Goal: Task Accomplishment & Management: Complete application form

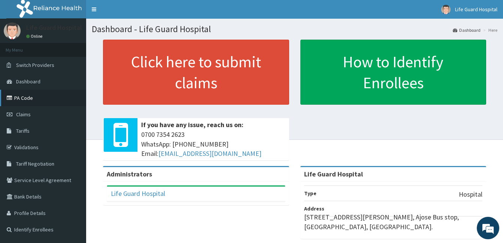
click at [52, 96] on link "PA Code" at bounding box center [43, 98] width 86 height 16
click at [35, 96] on link "PA Code" at bounding box center [43, 98] width 86 height 16
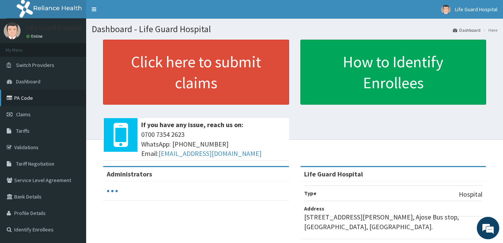
drag, startPoint x: 0, startPoint y: 0, endPoint x: 14, endPoint y: 97, distance: 98.0
click at [14, 97] on link "PA Code" at bounding box center [43, 98] width 86 height 16
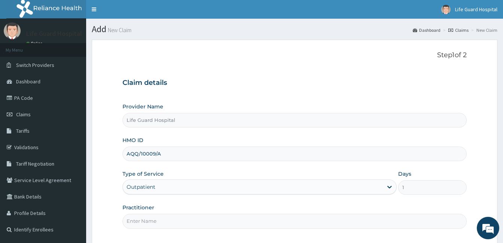
type input "DOCTOR [PERSON_NAME]"
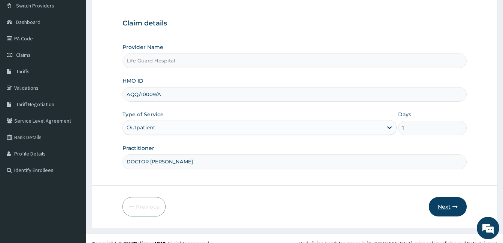
scroll to position [69, 0]
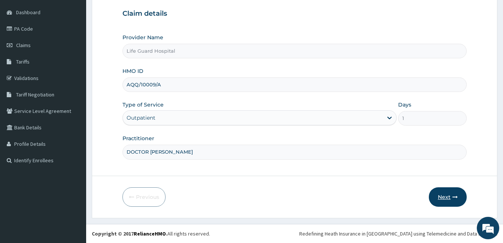
click at [440, 201] on button "Next" at bounding box center [448, 197] width 38 height 19
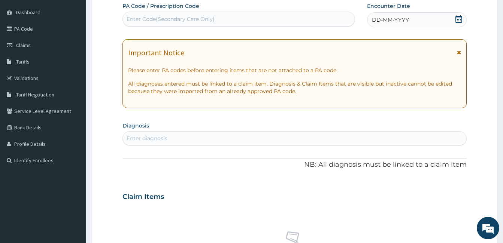
scroll to position [0, 0]
click at [404, 24] on span "DD-MM-YYYY" at bounding box center [390, 19] width 37 height 7
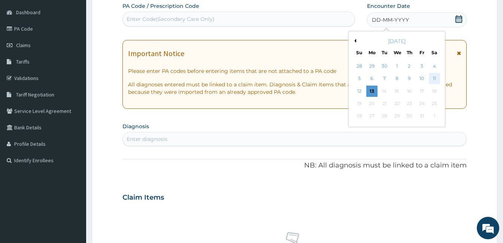
click at [431, 80] on div "11" at bounding box center [433, 78] width 11 height 11
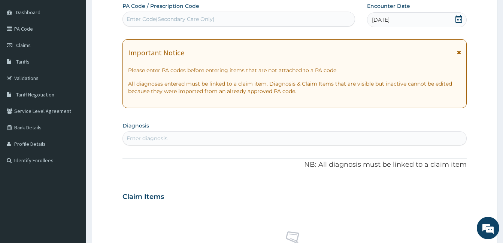
click at [229, 131] on div "Enter diagnosis" at bounding box center [294, 138] width 344 height 14
type input "p"
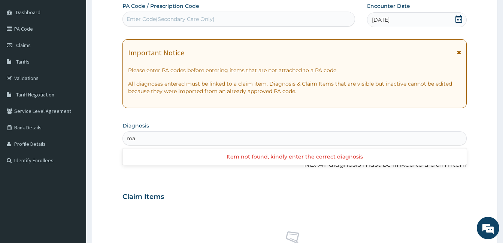
type input "m"
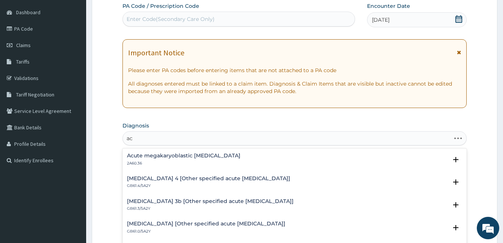
type input "a"
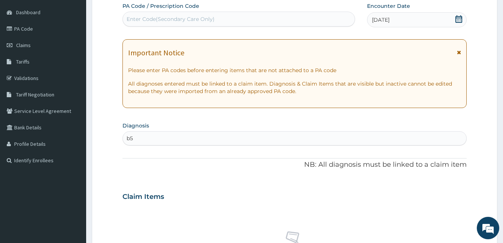
type input "b"
type input "s"
type input "i"
click at [59, 95] on link "Tariff Negotiation" at bounding box center [43, 95] width 86 height 16
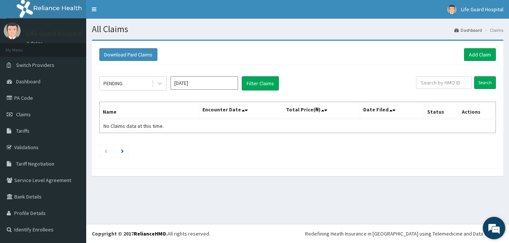
click at [495, 219] on em at bounding box center [493, 228] width 20 height 20
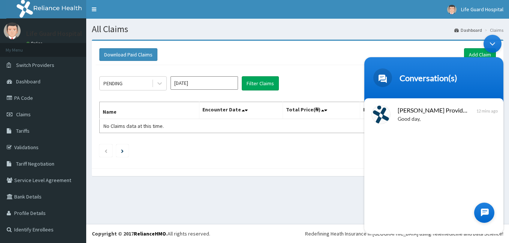
click at [490, 216] on div at bounding box center [484, 213] width 20 height 20
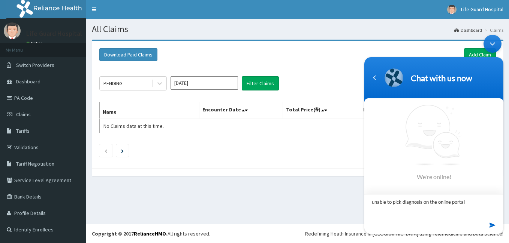
type textarea "unable to pick diagnosis on the online portal"
click at [491, 224] on em at bounding box center [492, 225] width 7 height 10
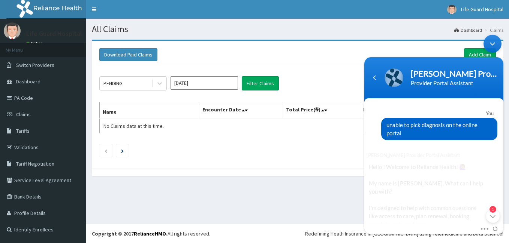
scroll to position [118, 0]
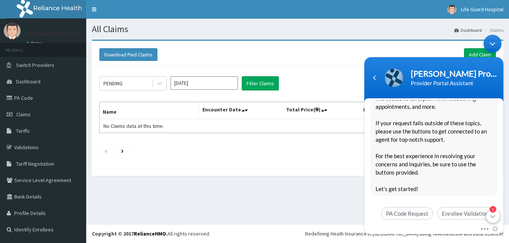
click at [494, 214] on div "1" at bounding box center [492, 215] width 13 height 13
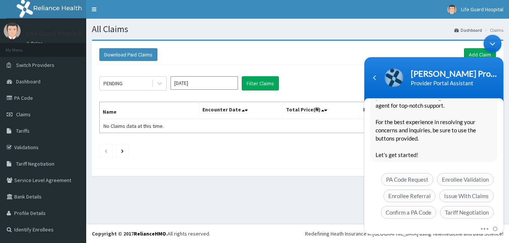
click at [439, 228] on div "Mute Send email" at bounding box center [433, 229] width 139 height 10
click at [485, 228] on span at bounding box center [482, 227] width 6 height 7
click at [496, 226] on span at bounding box center [493, 227] width 8 height 7
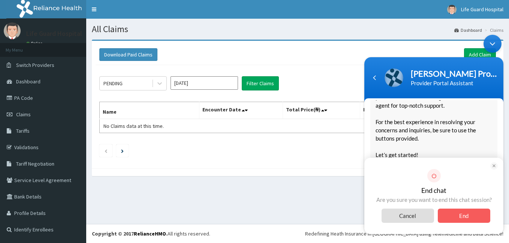
click at [467, 215] on span "End" at bounding box center [463, 216] width 52 height 14
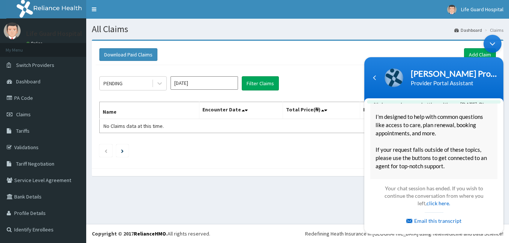
scroll to position [204, 0]
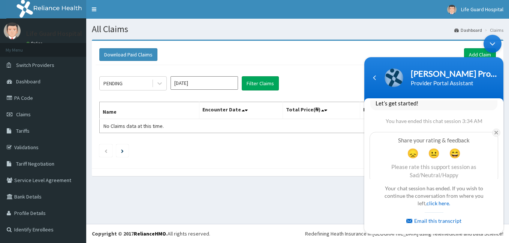
click at [494, 128] on em at bounding box center [496, 132] width 8 height 8
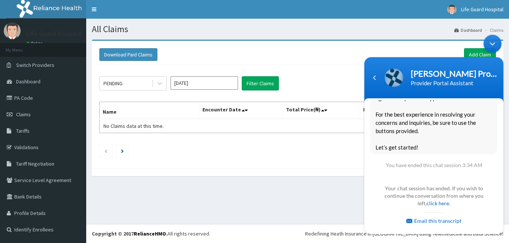
scroll to position [151, 0]
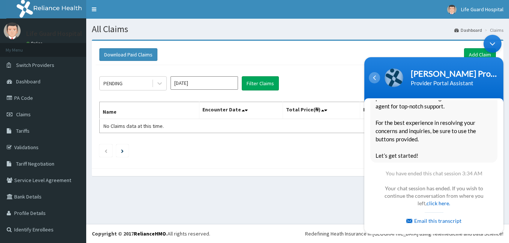
click at [374, 78] on div "Navigation go back" at bounding box center [373, 77] width 11 height 11
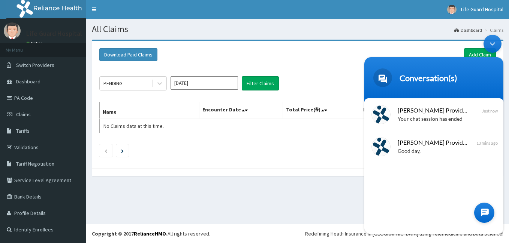
click at [488, 48] on div "Minimize live chat window" at bounding box center [492, 43] width 18 height 18
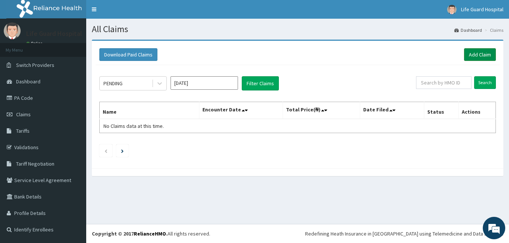
click at [474, 59] on link "Add Claim" at bounding box center [480, 54] width 32 height 13
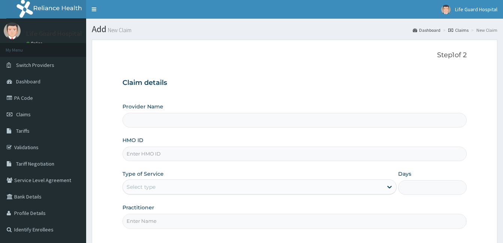
drag, startPoint x: 0, startPoint y: 0, endPoint x: 198, endPoint y: 152, distance: 250.0
click at [198, 152] on input "HMO ID" at bounding box center [294, 154] width 344 height 15
paste input "AQQ/10009/A"
type input "AQQ/10009/A"
click at [147, 187] on div "Select type" at bounding box center [141, 186] width 29 height 7
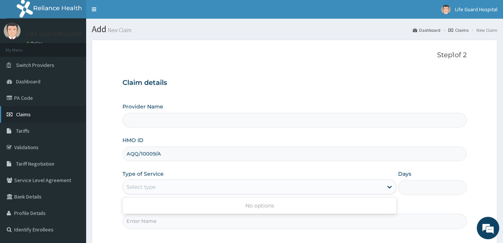
click at [12, 114] on icon at bounding box center [10, 114] width 7 height 5
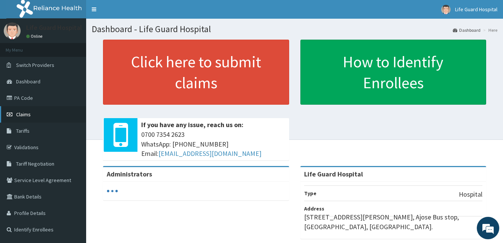
click at [58, 119] on link "Claims" at bounding box center [43, 114] width 86 height 16
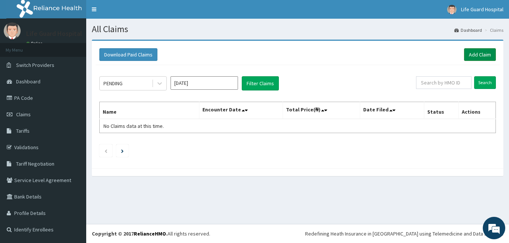
click at [480, 55] on link "Add Claim" at bounding box center [480, 54] width 32 height 13
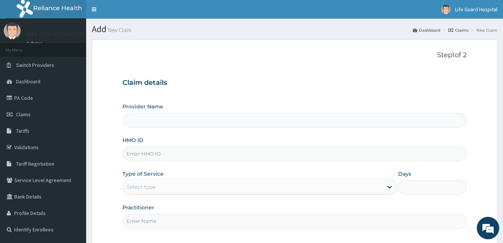
click at [173, 157] on input "HMO ID" at bounding box center [294, 154] width 344 height 15
paste input "AQQ/10009/A"
type input "AQQ/10009/A"
type input "Life Guard Hospital"
type input "AQQ/10009/A"
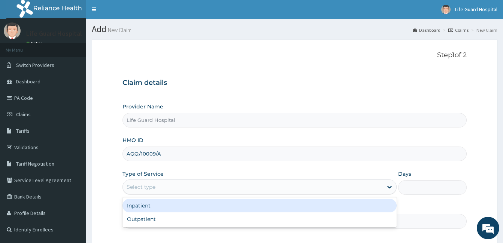
click at [139, 190] on div "Select type" at bounding box center [141, 186] width 29 height 7
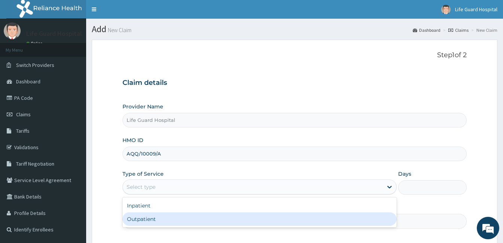
click at [132, 217] on div "Outpatient" at bounding box center [259, 219] width 274 height 13
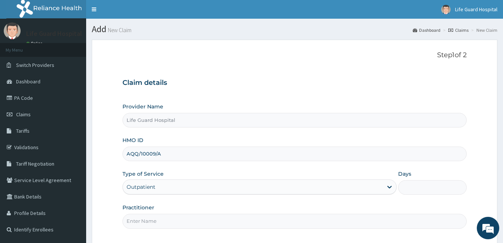
type input "1"
click at [164, 218] on input "Practitioner" at bounding box center [294, 221] width 344 height 15
type input "DOCTOR ODULEYE"
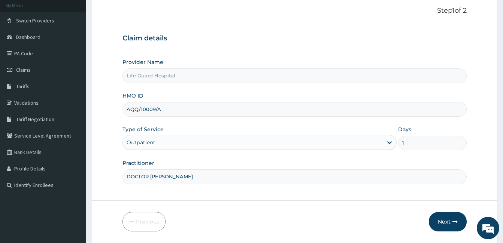
scroll to position [69, 0]
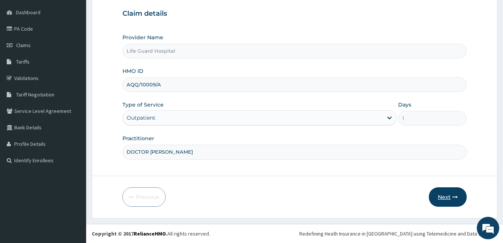
click at [442, 204] on button "Next" at bounding box center [448, 197] width 38 height 19
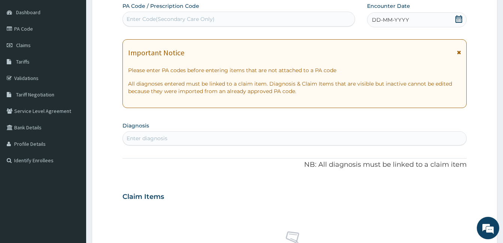
click at [417, 18] on div "DD-MM-YYYY" at bounding box center [417, 19] width 100 height 15
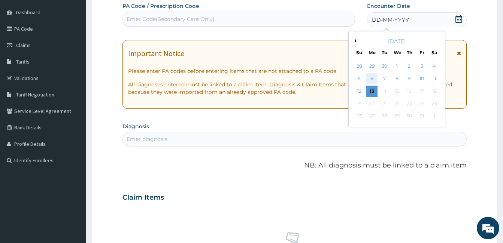
scroll to position [0, 0]
click at [431, 76] on div "11" at bounding box center [433, 78] width 11 height 11
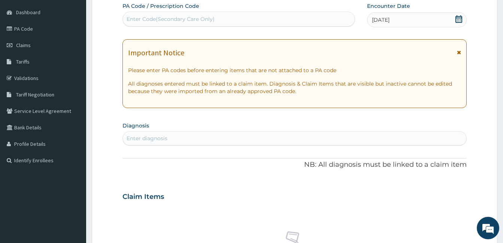
click at [227, 133] on div "Enter diagnosis" at bounding box center [294, 139] width 343 height 12
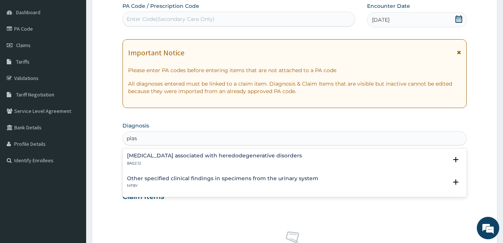
type input "plas"
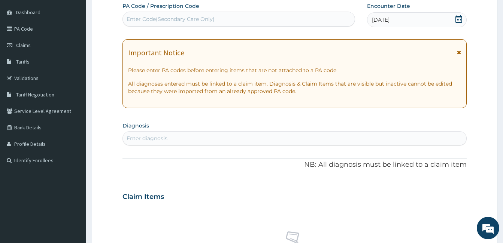
click at [204, 192] on div "Claim Items" at bounding box center [294, 195] width 344 height 19
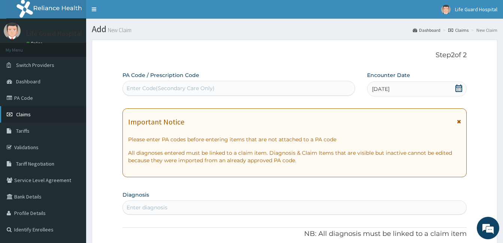
click at [31, 118] on link "Claims" at bounding box center [43, 114] width 86 height 16
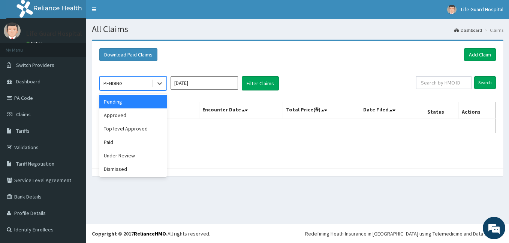
click at [143, 82] on div "PENDING" at bounding box center [126, 84] width 52 height 12
click at [109, 143] on div "Paid" at bounding box center [132, 142] width 67 height 13
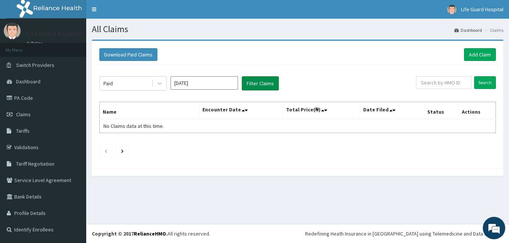
click at [248, 85] on button "Filter Claims" at bounding box center [260, 83] width 37 height 14
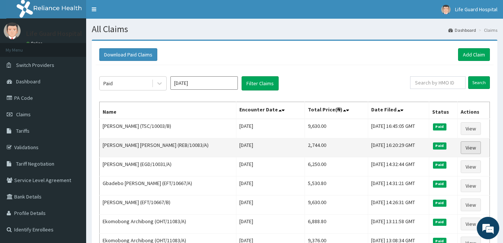
click at [477, 147] on link "View" at bounding box center [471, 148] width 20 height 13
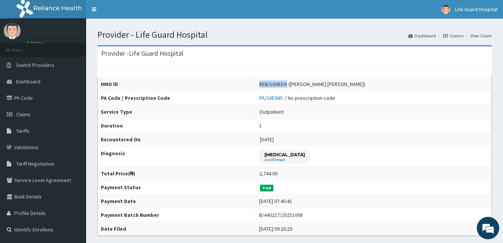
drag, startPoint x: 280, startPoint y: 84, endPoint x: 309, endPoint y: 87, distance: 28.3
click at [309, 87] on div "REB/10083/A (Godwin Nduka Edeh)" at bounding box center [312, 84] width 106 height 7
copy div "REB/10083/A"
click at [32, 116] on link "Claims" at bounding box center [43, 114] width 86 height 16
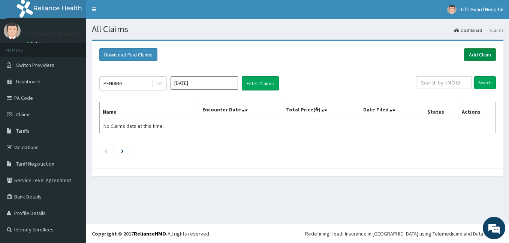
click at [474, 60] on link "Add Claim" at bounding box center [480, 54] width 32 height 13
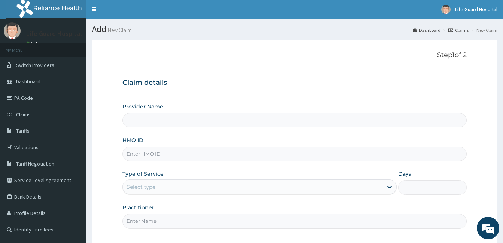
drag, startPoint x: 0, startPoint y: 0, endPoint x: 184, endPoint y: 154, distance: 240.0
click at [184, 154] on input "HMO ID" at bounding box center [294, 154] width 344 height 15
type input "Life Guard Hospital"
paste input "REB/10083/A"
type input "REB/10083/A"
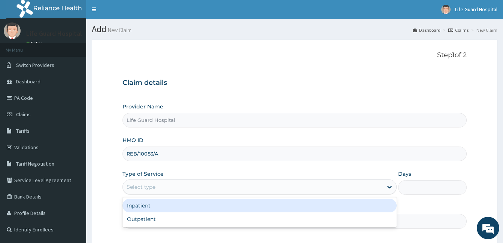
click at [164, 185] on div "Select type" at bounding box center [253, 187] width 260 height 12
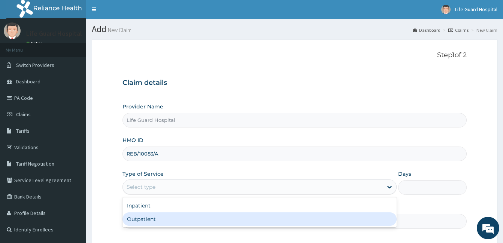
click at [148, 218] on div "Outpatient" at bounding box center [259, 219] width 274 height 13
type input "1"
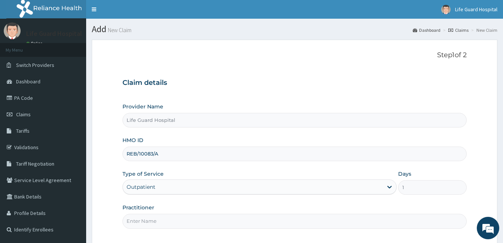
click at [148, 218] on input "Practitioner" at bounding box center [294, 221] width 344 height 15
type input "DOCTOR ODULEYE"
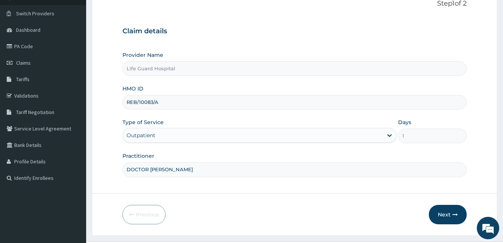
scroll to position [69, 0]
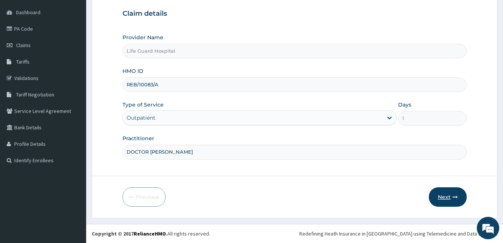
click at [430, 196] on button "Next" at bounding box center [448, 197] width 38 height 19
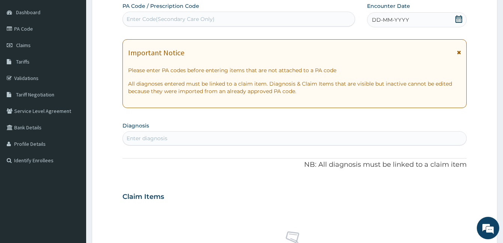
click at [215, 14] on div "Enter Code(Secondary Care Only)" at bounding box center [239, 19] width 232 height 12
type input "MYA"
click at [292, 42] on div "PA Code / Prescription Code Use Up and Down to choose options, press Enter to s…" at bounding box center [294, 196] width 344 height 388
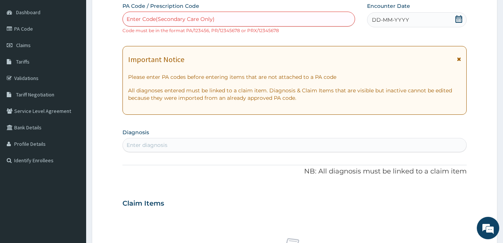
click at [400, 28] on div "Encounter Date DD-MM-YYYY" at bounding box center [417, 18] width 100 height 32
click at [412, 22] on div "DD-MM-YYYY" at bounding box center [417, 19] width 100 height 15
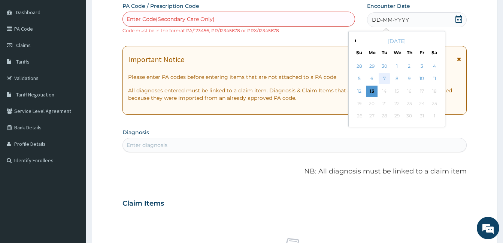
click at [386, 79] on div "7" at bounding box center [384, 78] width 11 height 11
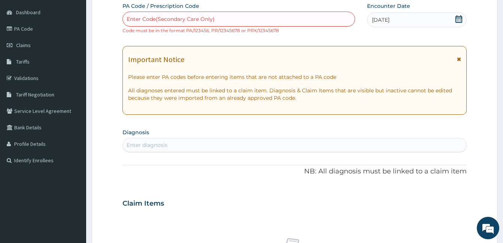
click at [266, 143] on div "Enter diagnosis" at bounding box center [294, 145] width 343 height 12
type input "m"
type input "M"
type input "PAIN"
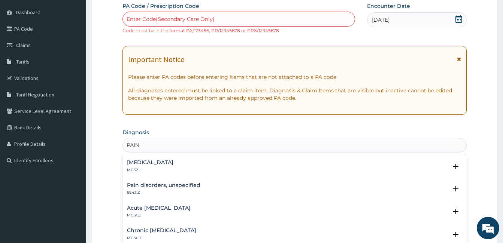
click at [247, 164] on div "Pain, unspecified MG3Z" at bounding box center [294, 166] width 335 height 13
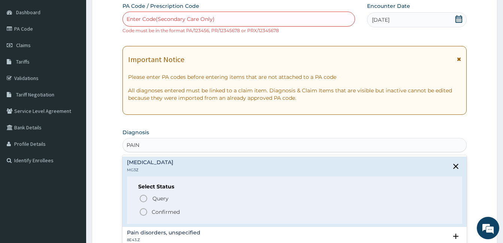
click at [196, 213] on span "Confirmed" at bounding box center [295, 212] width 312 height 9
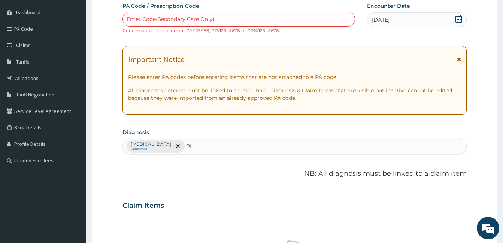
type input "P"
type input "F"
type input "M"
type input "PAIN"
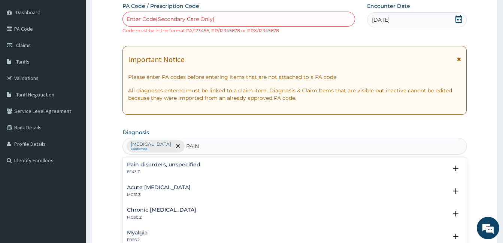
click at [134, 235] on h4 "Myalgia" at bounding box center [137, 233] width 21 height 6
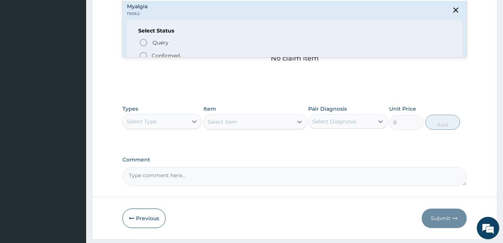
scroll to position [15, 0]
click at [164, 53] on p "Confirmed" at bounding box center [166, 54] width 28 height 7
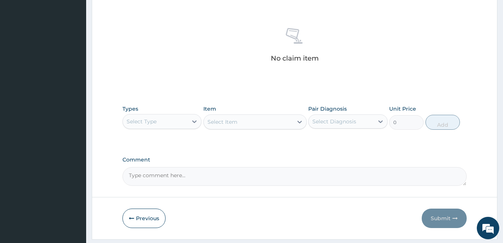
click at [279, 77] on div "No claim item" at bounding box center [294, 46] width 344 height 86
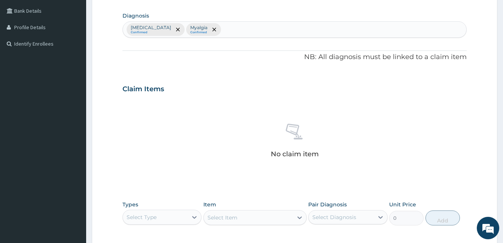
scroll to position [162, 0]
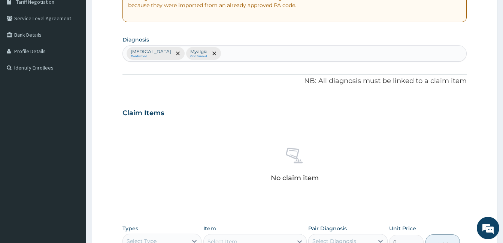
click at [268, 58] on div "Pain, unspecified Confirmed Myalgia Confirmed" at bounding box center [294, 54] width 343 height 16
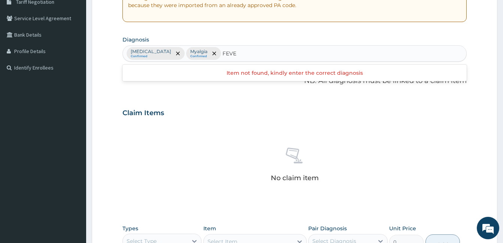
type input "FEV"
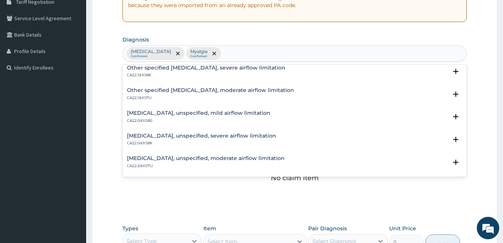
scroll to position [0, 0]
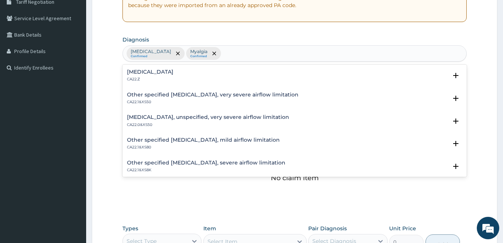
click at [342, 61] on div "Pain, unspecified Confirmed Myalgia Confirmed FEV" at bounding box center [294, 54] width 343 height 16
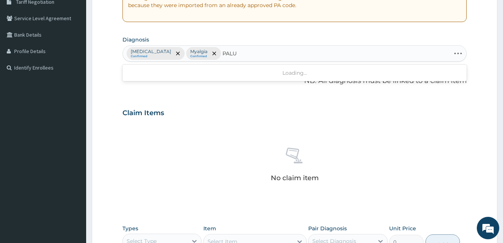
type input "PALUD"
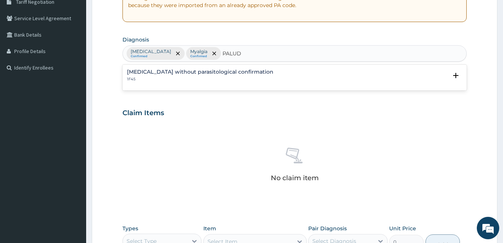
click at [167, 76] on div "Malaria without parasitological confirmation 1F45" at bounding box center [200, 75] width 146 height 13
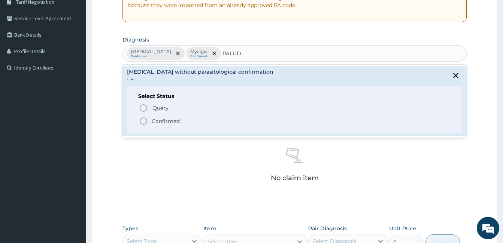
click at [154, 118] on p "Confirmed" at bounding box center [166, 121] width 28 height 7
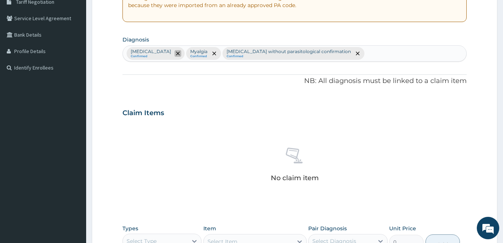
click at [176, 52] on icon "remove selection option" at bounding box center [178, 54] width 4 height 4
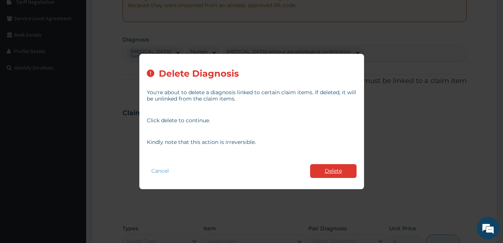
click at [341, 174] on button "Delete" at bounding box center [333, 171] width 46 height 14
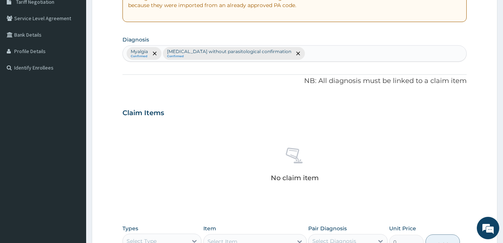
scroll to position [303, 0]
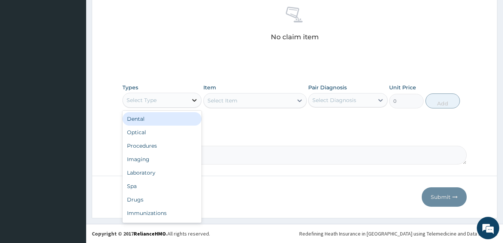
click at [189, 98] on div at bounding box center [194, 100] width 13 height 13
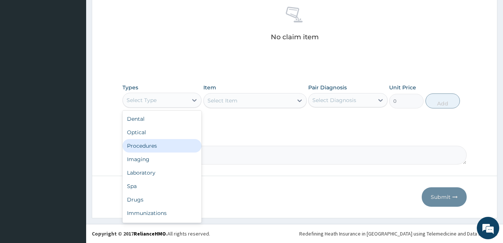
click at [160, 148] on div "Procedures" at bounding box center [161, 145] width 79 height 13
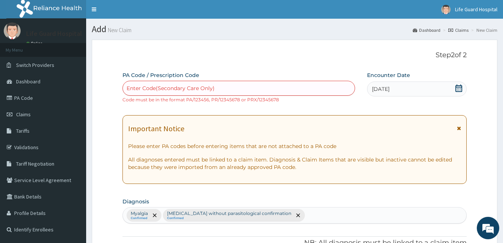
scroll to position [213, 0]
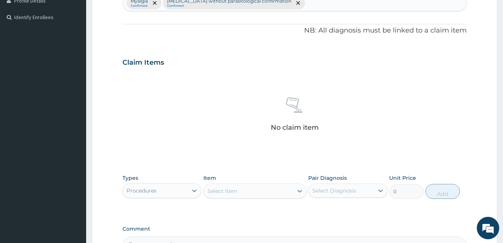
click at [270, 198] on div "Select Item" at bounding box center [254, 191] width 103 height 15
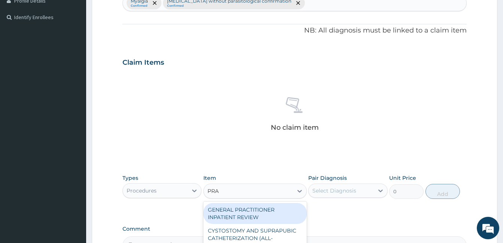
type input "PRAC"
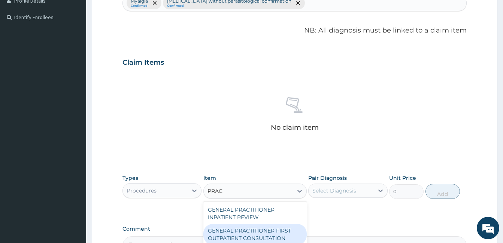
click at [252, 233] on div "GENERAL PRACTITIONER FIRST OUTPATIENT CONSULTATION" at bounding box center [254, 234] width 103 height 21
type input "3750"
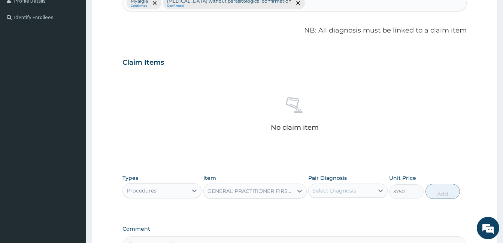
click at [353, 186] on div "Select Diagnosis" at bounding box center [341, 191] width 65 height 12
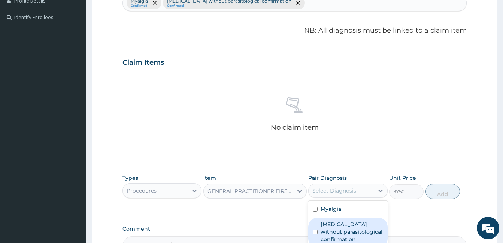
click at [341, 226] on label "Malaria without parasitological confirmation" at bounding box center [352, 232] width 62 height 22
checkbox input "true"
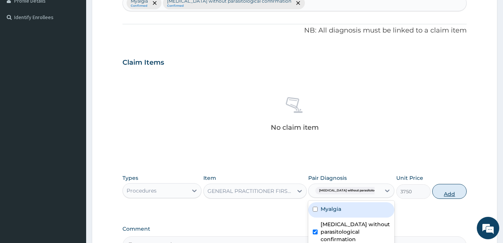
click at [448, 193] on button "Add" at bounding box center [449, 191] width 34 height 15
type input "0"
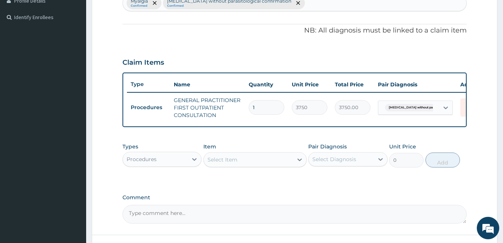
scroll to position [277, 0]
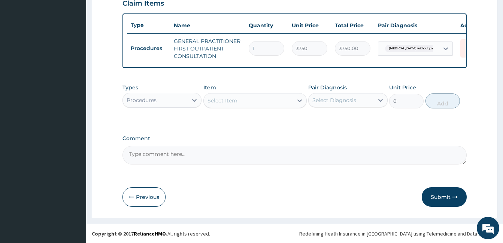
click at [157, 100] on div "Procedures" at bounding box center [155, 100] width 65 height 12
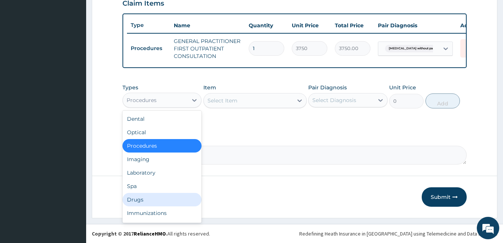
click at [136, 195] on div "Drugs" at bounding box center [161, 199] width 79 height 13
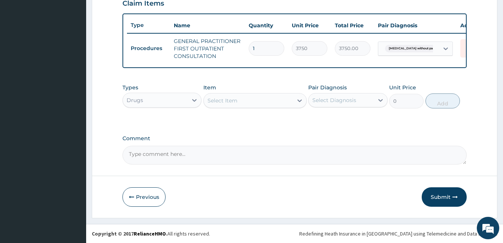
click at [255, 105] on div "Select Item" at bounding box center [248, 101] width 89 height 12
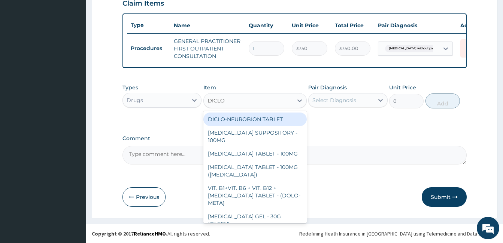
type input "DICLOF"
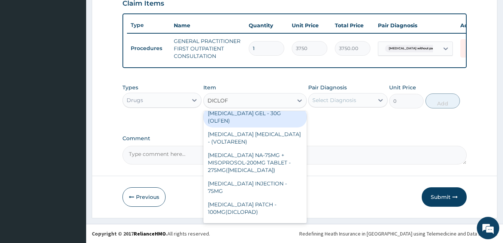
scroll to position [105, 0]
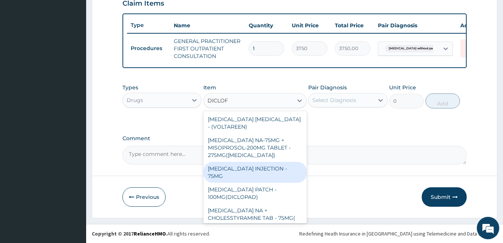
click at [252, 162] on div "DICLOFENAC INJECTION - 75MG" at bounding box center [254, 172] width 103 height 21
type input "420"
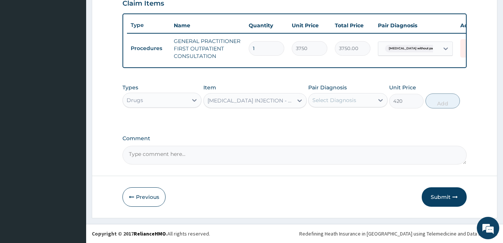
click at [351, 96] on div "Select Diagnosis" at bounding box center [341, 100] width 65 height 12
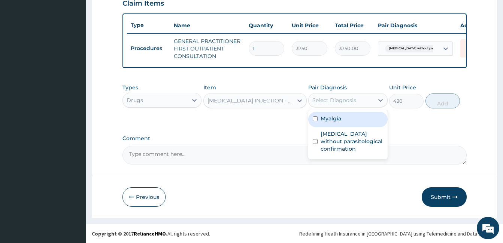
click at [339, 120] on label "Myalgia" at bounding box center [331, 118] width 21 height 7
checkbox input "true"
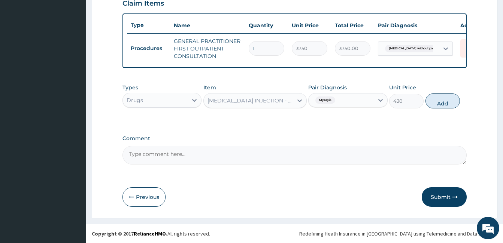
click at [447, 110] on div "Types Drugs Item DICLOFENAC INJECTION - 75MG Pair Diagnosis Myalgia Unit Price …" at bounding box center [294, 96] width 344 height 32
click at [444, 106] on button "Add" at bounding box center [442, 101] width 34 height 15
type input "0"
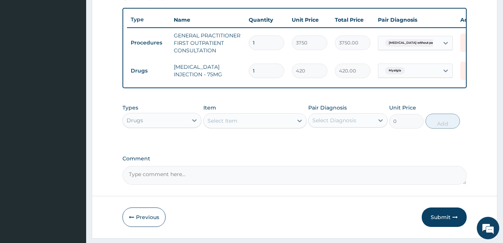
click at [273, 127] on div "Select Item" at bounding box center [248, 121] width 89 height 12
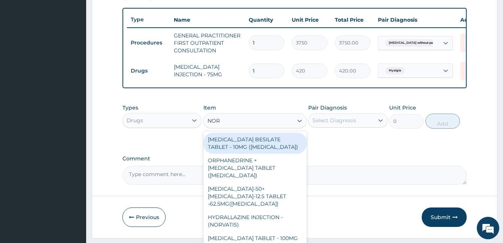
type input "NORF"
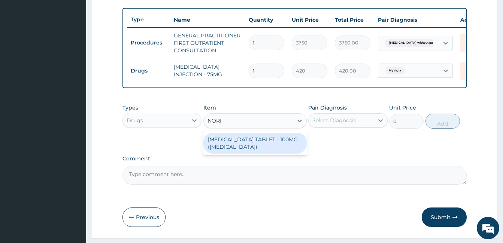
click at [260, 153] on div "ORPHENADRINE CITRATE TABLET - 100MG (NORFLEX)" at bounding box center [254, 143] width 103 height 21
type input "168"
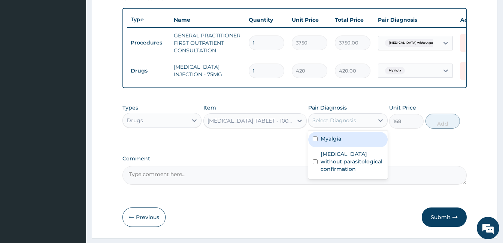
click at [347, 127] on div "Select Diagnosis" at bounding box center [341, 121] width 65 height 12
click at [342, 146] on div "Myalgia" at bounding box center [347, 139] width 79 height 15
checkbox input "true"
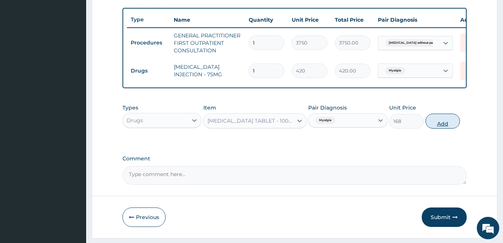
click at [433, 126] on button "Add" at bounding box center [442, 121] width 34 height 15
type input "0"
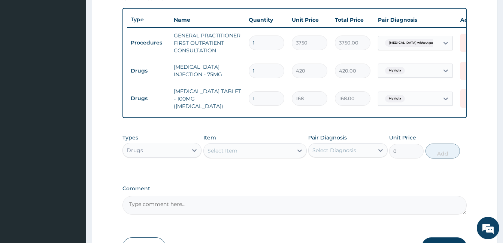
type input "0.00"
type input "5"
type input "840.00"
type input "5"
click at [244, 157] on div "Select Item" at bounding box center [248, 151] width 89 height 12
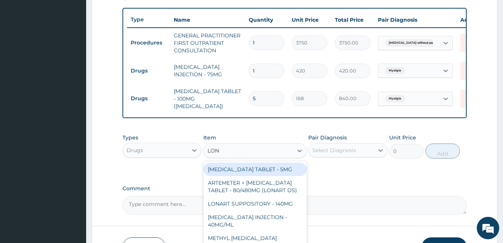
type input "LONA"
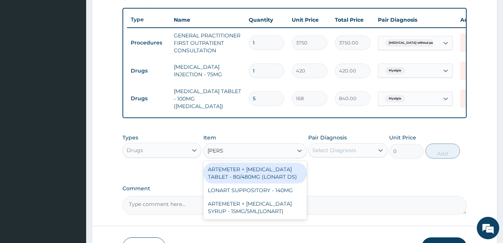
click at [243, 184] on div "ARTEMETER + LUMEFANTRINE TABLET - 80/480MG (LONART DS)" at bounding box center [254, 173] width 103 height 21
type input "588"
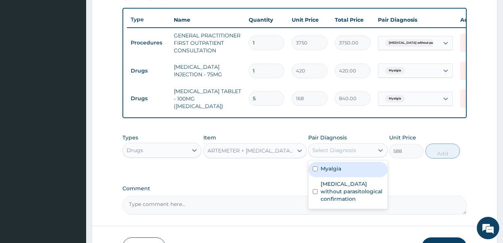
click at [359, 156] on div "Select Diagnosis" at bounding box center [341, 151] width 65 height 12
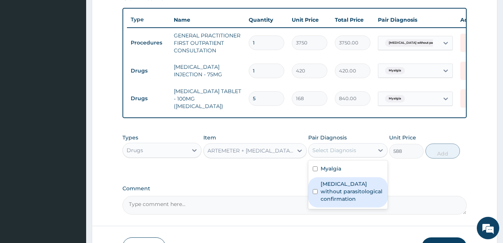
click at [342, 197] on label "Malaria without parasitological confirmation" at bounding box center [352, 192] width 62 height 22
checkbox input "true"
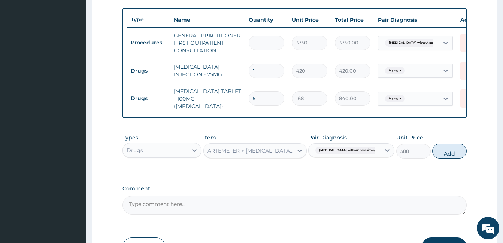
click at [444, 159] on button "Add" at bounding box center [449, 151] width 34 height 15
type input "0"
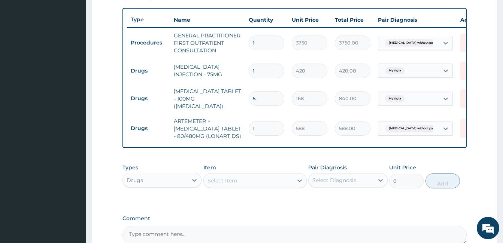
type input "0.00"
type input "6"
type input "3528.00"
type input "6"
click at [267, 186] on div "Select Item" at bounding box center [248, 181] width 89 height 12
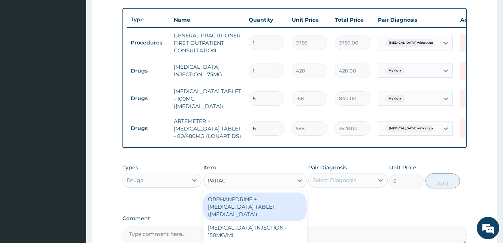
type input "PARACE"
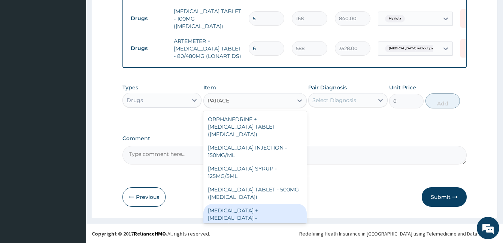
scroll to position [79, 0]
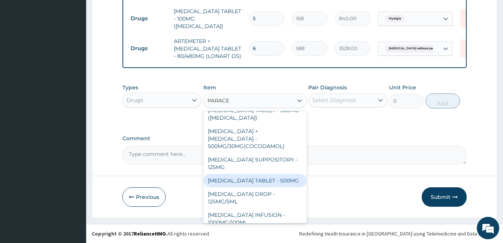
click at [272, 175] on div "PARACETAMOL TABLET - 500MG" at bounding box center [254, 180] width 103 height 13
type input "33.599999999999994"
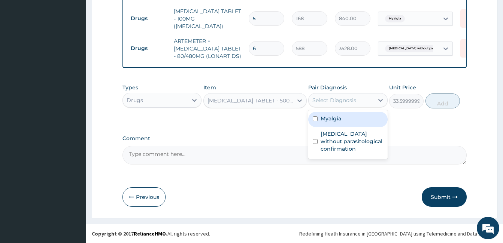
click at [363, 101] on div "Select Diagnosis" at bounding box center [341, 100] width 65 height 12
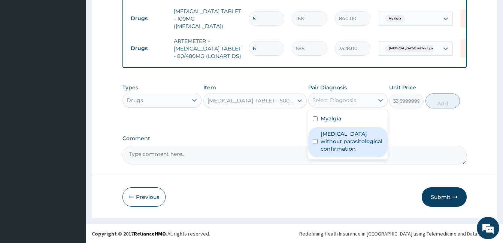
click at [349, 138] on label "Malaria without parasitological confirmation" at bounding box center [352, 141] width 62 height 22
checkbox input "true"
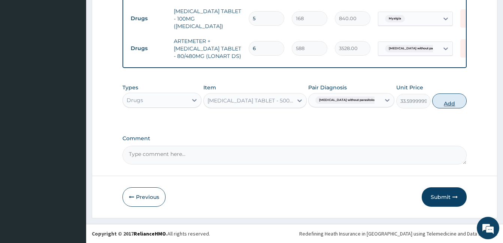
click at [440, 95] on button "Add" at bounding box center [449, 101] width 34 height 15
type input "0"
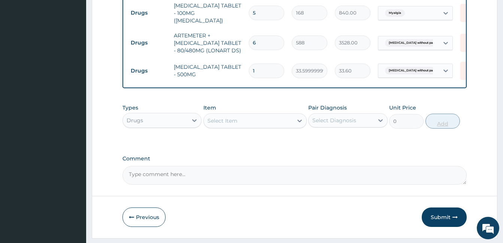
type input "18"
type input "604.80"
type input "18"
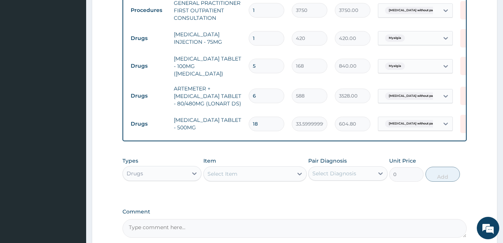
scroll to position [303, 0]
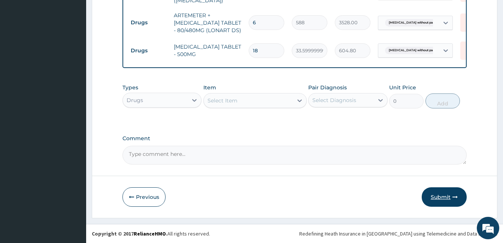
click at [450, 202] on button "Submit" at bounding box center [444, 197] width 45 height 19
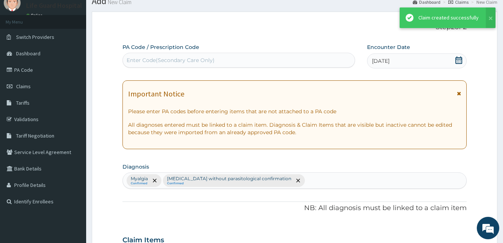
scroll to position [382, 0]
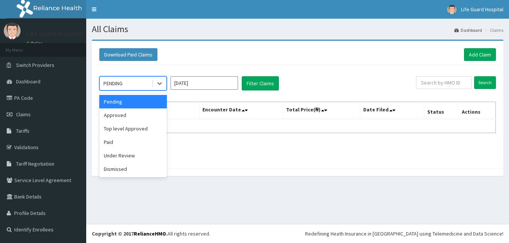
click at [119, 82] on div "PENDING" at bounding box center [112, 83] width 19 height 7
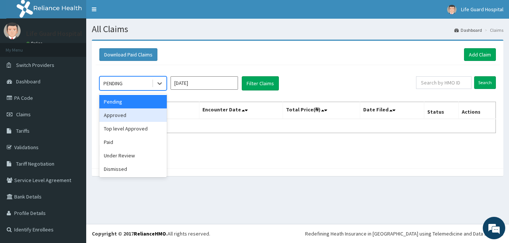
click at [114, 112] on div "Approved" at bounding box center [132, 115] width 67 height 13
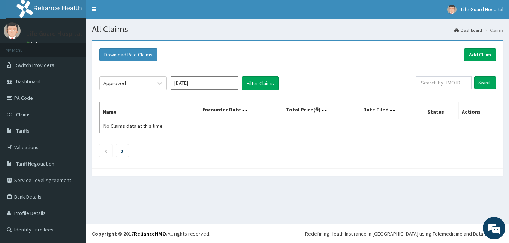
click at [252, 98] on div "Approved [DATE] Filter Claims Search Name Encounter Date Total Price(₦) Date Fi…" at bounding box center [297, 115] width 404 height 100
click at [263, 88] on button "Filter Claims" at bounding box center [260, 83] width 37 height 14
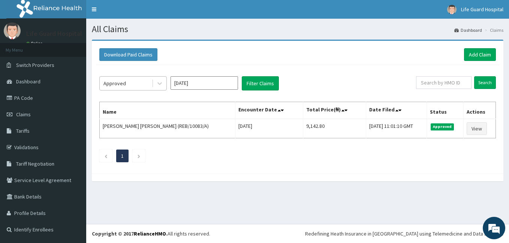
click at [152, 88] on div at bounding box center [159, 83] width 15 height 13
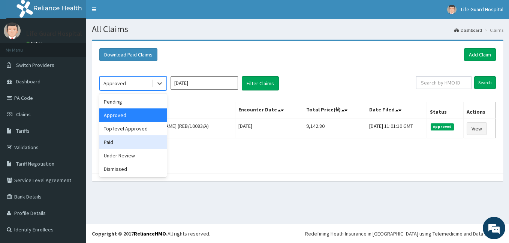
click at [150, 140] on div "Paid" at bounding box center [132, 142] width 67 height 13
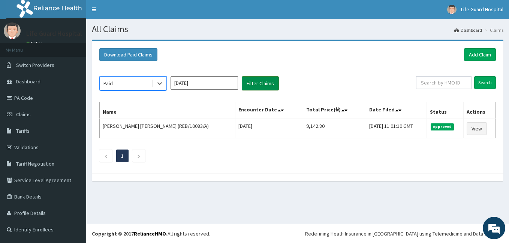
click at [264, 80] on button "Filter Claims" at bounding box center [260, 83] width 37 height 14
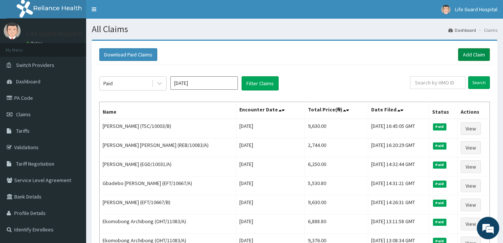
click at [474, 57] on link "Add Claim" at bounding box center [474, 54] width 32 height 13
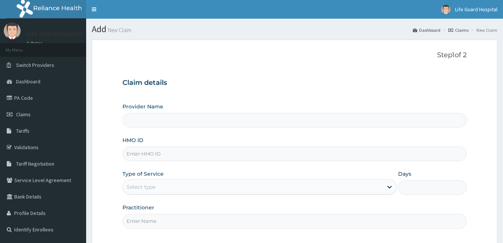
drag, startPoint x: 0, startPoint y: 0, endPoint x: 139, endPoint y: 156, distance: 208.5
click at [139, 156] on input "HMO ID" at bounding box center [294, 154] width 344 height 15
type input "AQQ/"
type input "Life Guard Hospital"
type input "AQQ/10009/A"
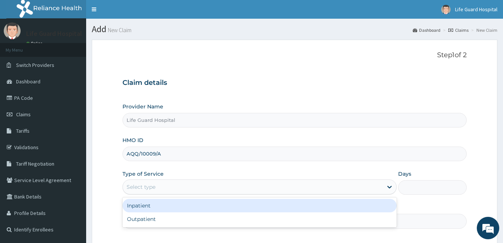
click at [169, 187] on div "Select type" at bounding box center [253, 187] width 260 height 12
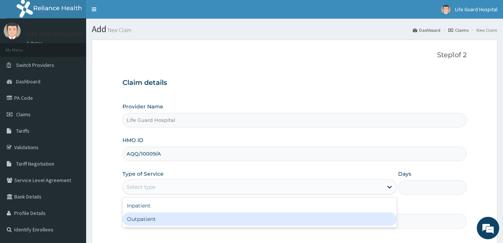
click at [148, 221] on div "Outpatient" at bounding box center [259, 219] width 274 height 13
type input "1"
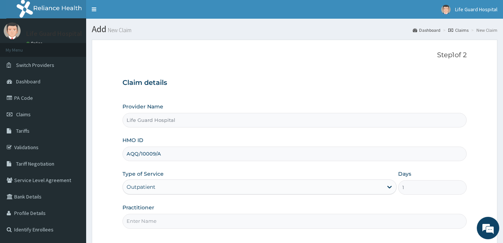
click at [148, 221] on input "Practitioner" at bounding box center [294, 221] width 344 height 15
type input "DOCTOR ODULEYE"
click at [500, 196] on section "Step 1 of 2 Claim details Provider Name Life Guard Hospital HMO ID AQQ/10009/A …" at bounding box center [294, 164] width 417 height 260
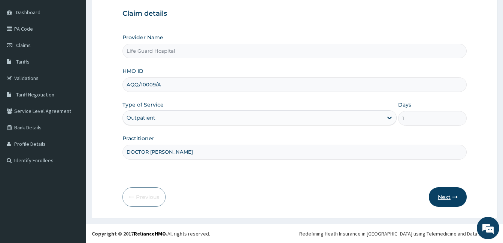
click at [448, 196] on button "Next" at bounding box center [448, 197] width 38 height 19
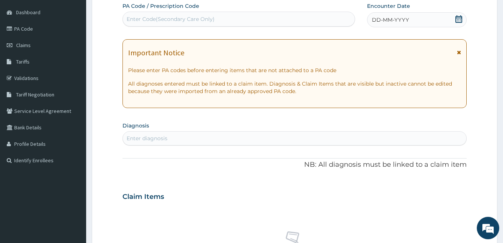
click at [416, 20] on div "DD-MM-YYYY" at bounding box center [417, 19] width 100 height 15
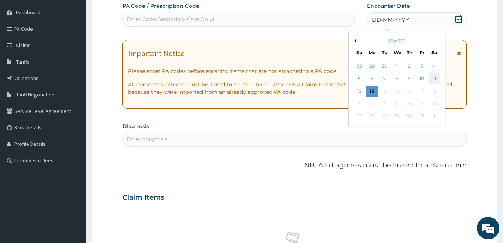
click at [431, 76] on div "11" at bounding box center [433, 78] width 11 height 11
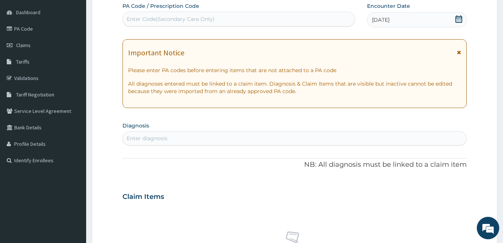
click at [214, 135] on div "Enter diagnosis" at bounding box center [294, 139] width 343 height 12
type input "PAIN"
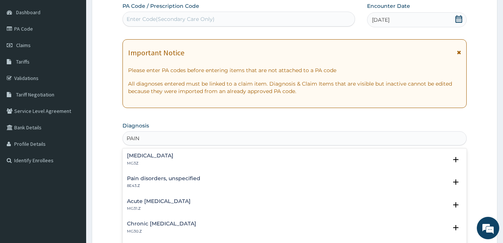
click at [187, 165] on div "Pain, unspecified MG3Z" at bounding box center [294, 159] width 335 height 13
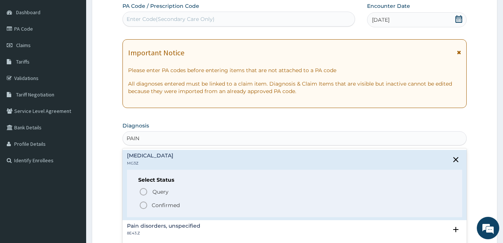
click at [158, 205] on p "Confirmed" at bounding box center [166, 205] width 28 height 7
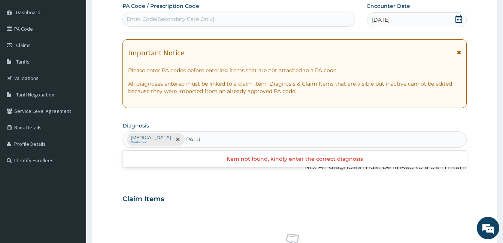
type input "PALU"
click at [234, 122] on section "Diagnosis option Pain, unspecified, selected. Use Up and Down to choose options…" at bounding box center [294, 134] width 344 height 28
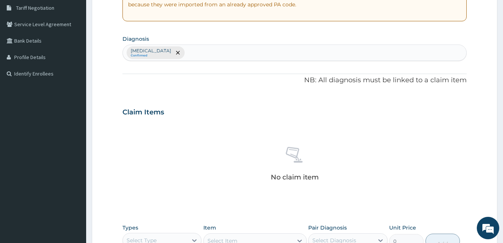
scroll to position [174, 0]
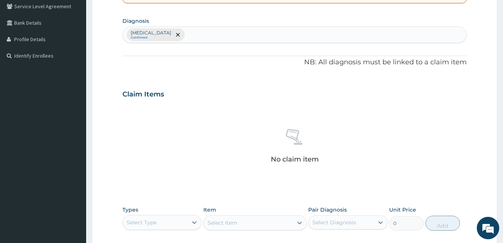
click at [215, 28] on div "Pain, unspecified Confirmed" at bounding box center [294, 35] width 343 height 16
type input "AGU"
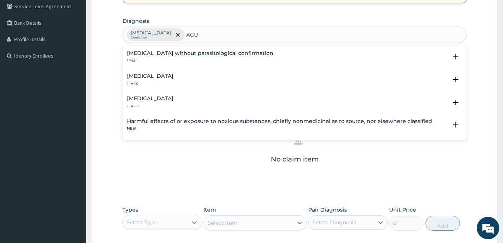
click at [164, 75] on h4 "Plasmodium vivax malaria without complication" at bounding box center [150, 76] width 46 height 6
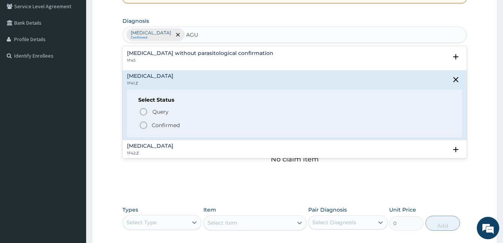
click at [151, 125] on span "Confirmed" at bounding box center [295, 125] width 312 height 9
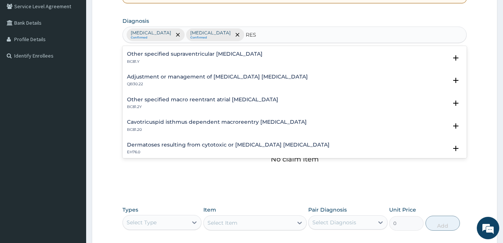
scroll to position [1027, 0]
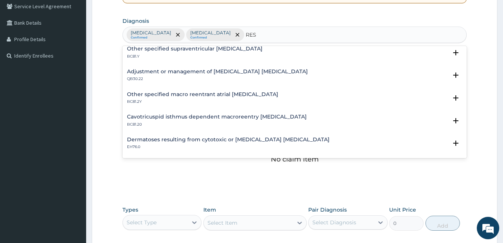
type input "RES"
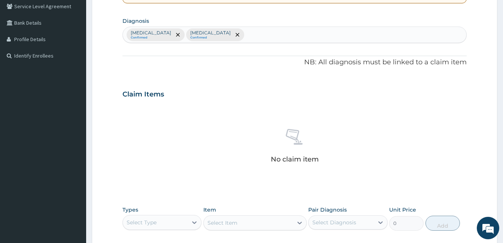
click at [426, 159] on div "No claim item" at bounding box center [294, 147] width 344 height 86
click at [323, 37] on div "Pain, unspecified Confirmed Plasmodium vivax malaria without complication Confi…" at bounding box center [294, 35] width 343 height 16
type input "U"
type input "I"
type input "P"
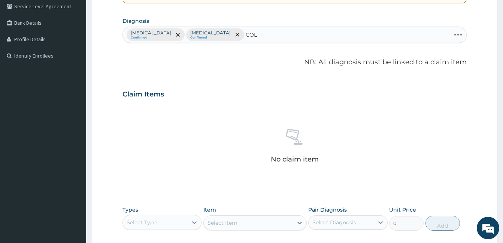
type input "COLD"
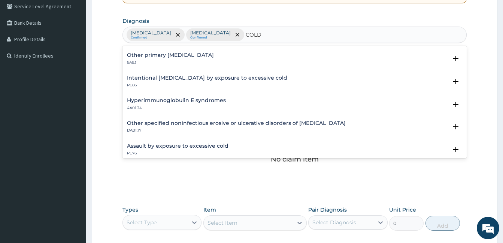
scroll to position [0, 0]
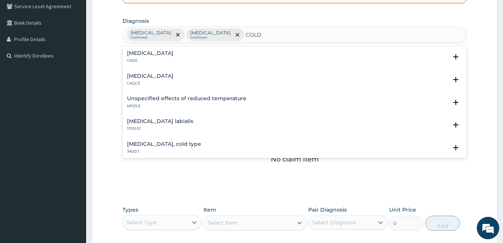
click at [191, 49] on div "Acute nasopharyngitis CA00 Select Status Query Query covers suspected (?), Keep…" at bounding box center [294, 59] width 344 height 23
click at [173, 56] on h4 "Acute nasopharyngitis" at bounding box center [150, 54] width 46 height 6
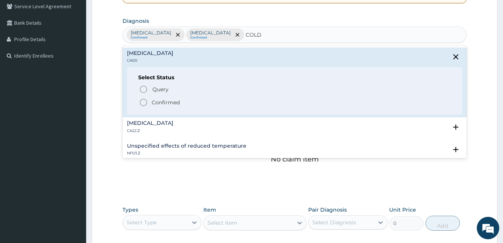
click at [152, 109] on div "Select Status Query Query covers suspected (?), Keep in view (kiv), Ruled out (…" at bounding box center [294, 91] width 335 height 48
click at [159, 106] on p "Confirmed" at bounding box center [166, 102] width 28 height 7
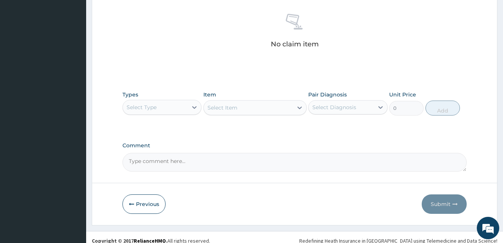
scroll to position [297, 0]
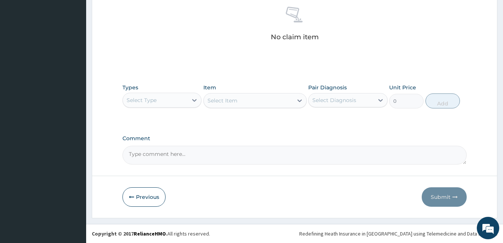
click at [145, 107] on div "Select Type" at bounding box center [161, 100] width 79 height 15
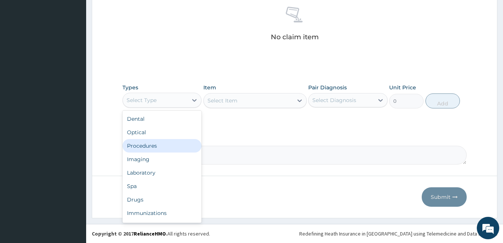
click at [136, 148] on div "Procedures" at bounding box center [161, 145] width 79 height 13
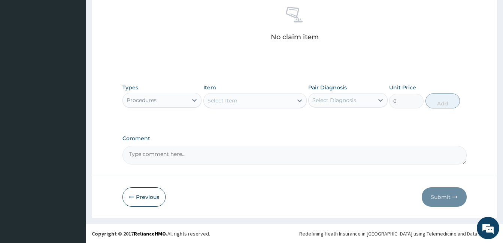
click at [252, 98] on div "Select Item" at bounding box center [248, 101] width 89 height 12
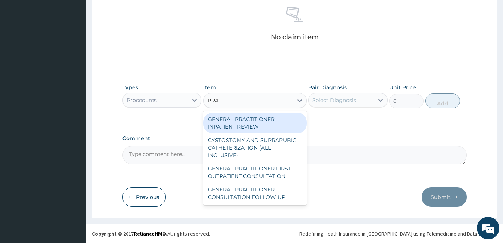
type input "PRAC"
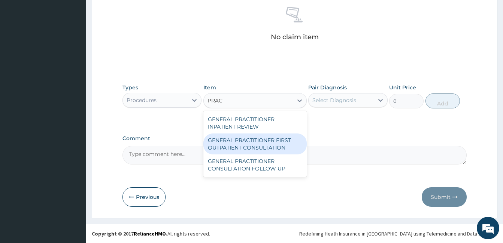
click at [248, 141] on div "GENERAL PRACTITIONER FIRST OUTPATIENT CONSULTATION" at bounding box center [254, 144] width 103 height 21
type input "3750"
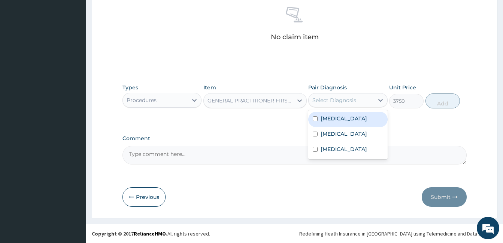
click at [327, 100] on div "Select Diagnosis" at bounding box center [334, 100] width 44 height 7
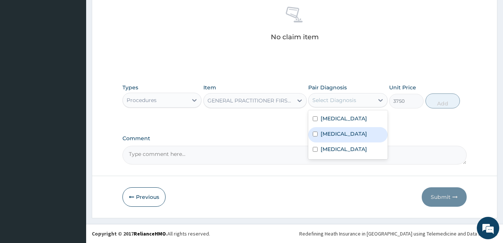
click at [322, 138] on label "Plasmodium vivax malaria without complication" at bounding box center [344, 133] width 46 height 7
checkbox input "true"
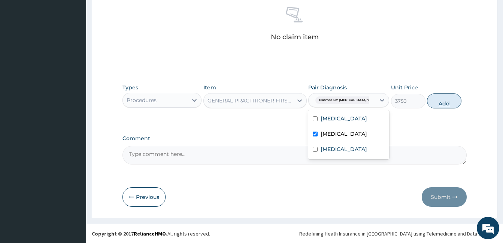
click at [434, 101] on button "Add" at bounding box center [444, 101] width 34 height 15
type input "0"
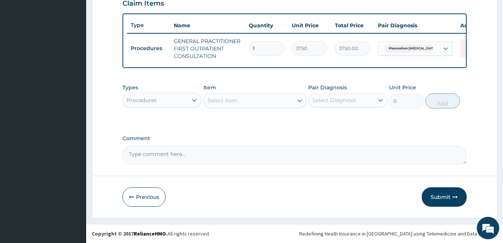
scroll to position [271, 0]
click at [162, 93] on div "Procedures" at bounding box center [161, 100] width 79 height 15
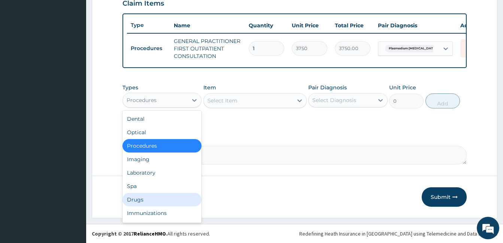
click at [136, 200] on div "Drugs" at bounding box center [161, 199] width 79 height 13
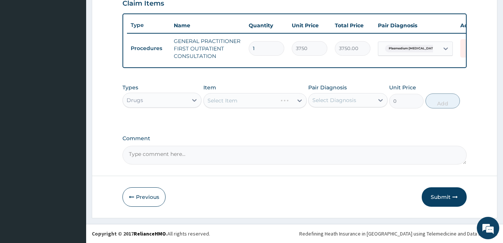
click at [254, 100] on div "Select Item" at bounding box center [254, 100] width 103 height 15
click at [254, 100] on div "Select Item" at bounding box center [248, 101] width 89 height 12
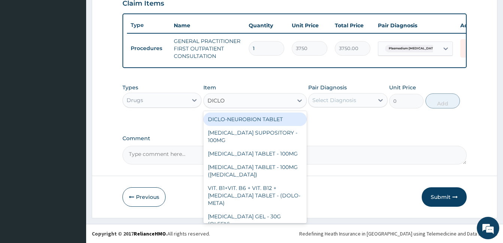
type input "DICLOF"
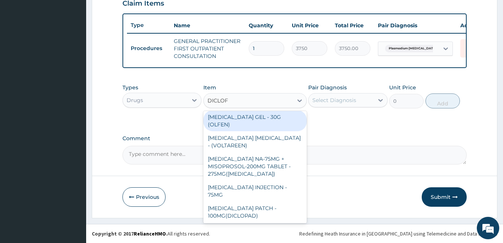
scroll to position [98, 0]
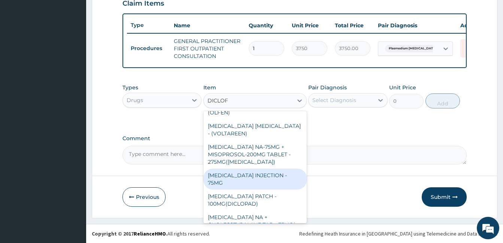
click at [244, 169] on div "DICLOFENAC INJECTION - 75MG" at bounding box center [254, 179] width 103 height 21
type input "420"
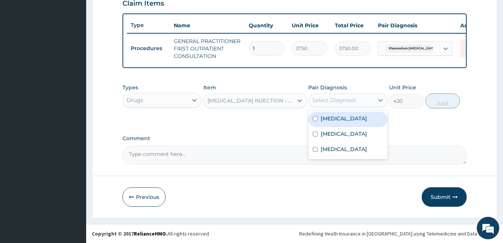
click at [327, 98] on div "Select Diagnosis" at bounding box center [334, 100] width 44 height 7
click at [327, 119] on label "Pain, unspecified" at bounding box center [344, 118] width 46 height 7
checkbox input "true"
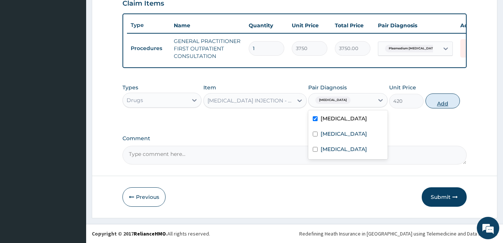
click at [444, 97] on button "Add" at bounding box center [442, 101] width 34 height 15
type input "0"
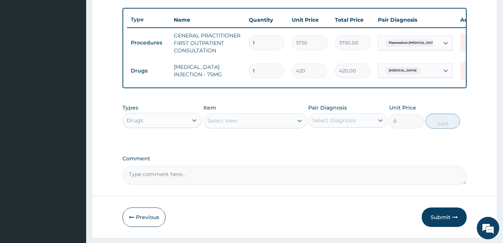
click at [256, 121] on div "Select Item" at bounding box center [248, 121] width 89 height 12
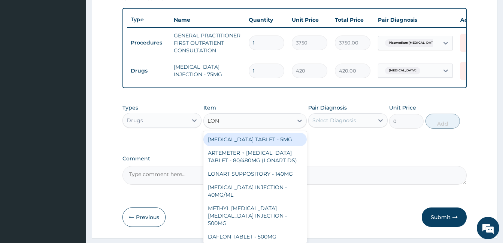
type input "LONA"
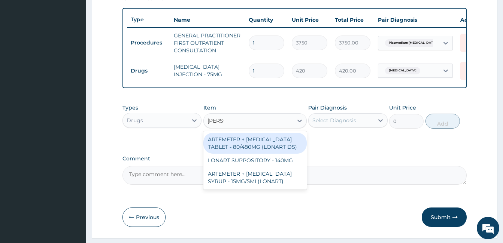
click at [251, 145] on div "ARTEMETER + LUMEFANTRINE TABLET - 80/480MG (LONART DS)" at bounding box center [254, 143] width 103 height 21
type input "588"
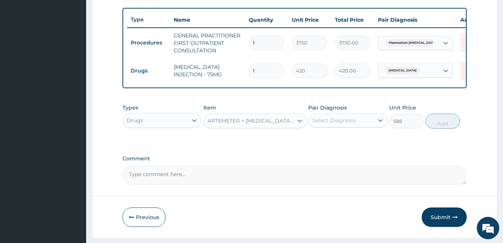
click at [330, 124] on div "Select Diagnosis" at bounding box center [334, 120] width 44 height 7
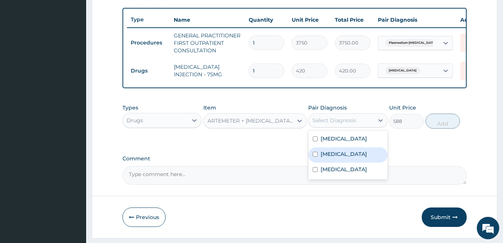
click at [329, 158] on label "Plasmodium vivax malaria without complication" at bounding box center [344, 154] width 46 height 7
checkbox input "true"
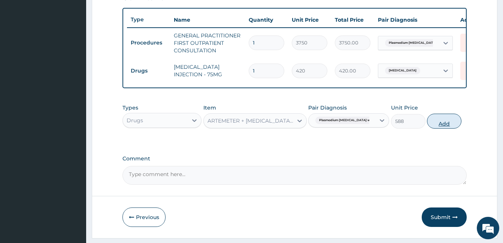
click at [442, 122] on button "Add" at bounding box center [444, 121] width 34 height 15
type input "0"
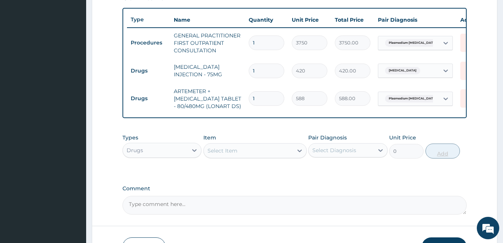
type input "0.00"
type input "6"
type input "3528.00"
type input "6"
click at [275, 153] on div "Select Item" at bounding box center [248, 151] width 89 height 12
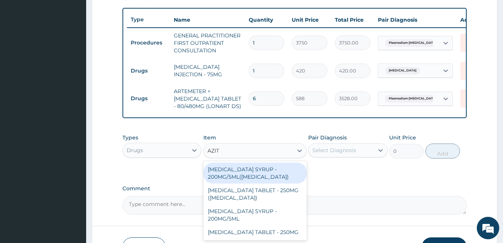
type input "AZITH"
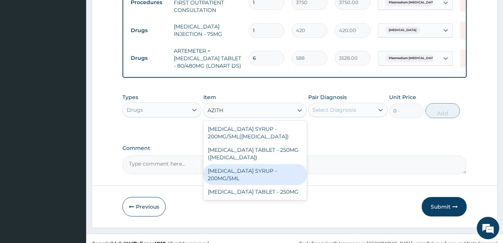
scroll to position [327, 0]
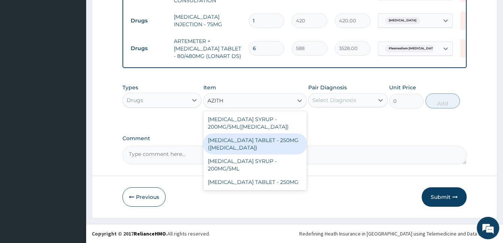
click at [264, 141] on div "AZITHROMYCIN TABLET - 250MG (ZITHROMAX)" at bounding box center [254, 144] width 103 height 21
type input "1959.9999999999998"
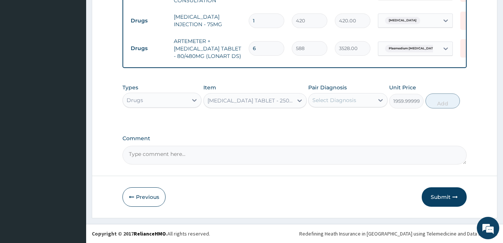
click at [248, 107] on div "AZITHROMYCIN TABLET - 250MG (ZITHROMAX)" at bounding box center [254, 100] width 103 height 15
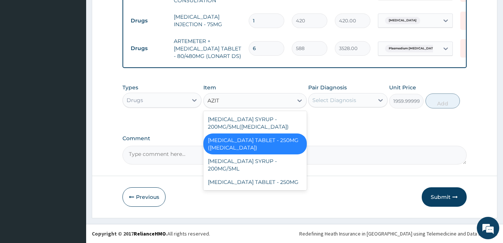
scroll to position [0, 0]
type input "AZITH"
click at [239, 185] on div "AZITHROMYCIN TABLET - 250MG" at bounding box center [254, 182] width 103 height 13
type input "280"
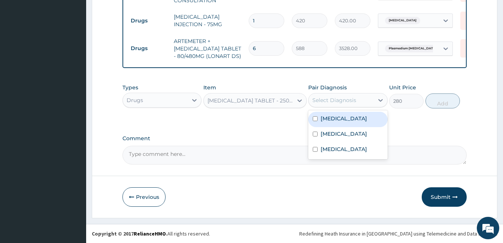
click at [343, 93] on div "Select Diagnosis" at bounding box center [347, 100] width 79 height 14
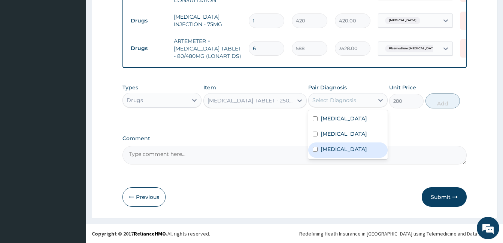
click at [328, 158] on div "Acute nasopharyngitis" at bounding box center [347, 150] width 79 height 15
checkbox input "true"
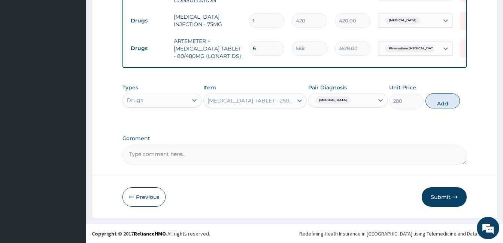
click at [441, 97] on button "Add" at bounding box center [442, 101] width 34 height 15
type input "0"
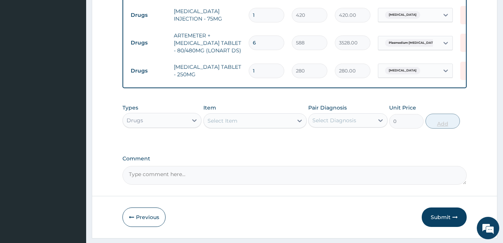
type input "0.00"
type input "6"
type input "1680.00"
type input "6"
click at [281, 122] on div "Select Item" at bounding box center [248, 121] width 89 height 12
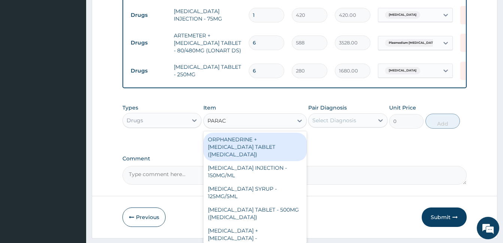
type input "PARACE"
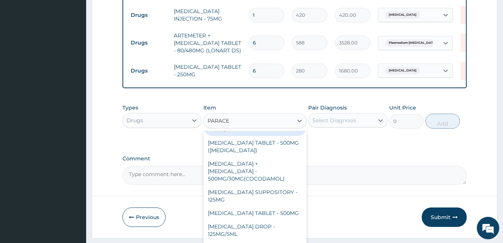
scroll to position [79, 0]
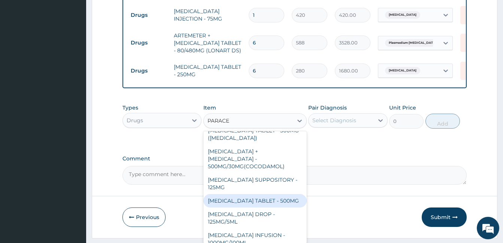
click at [259, 199] on div "PARACETAMOL TABLET - 500MG" at bounding box center [254, 200] width 103 height 13
type input "33.599999999999994"
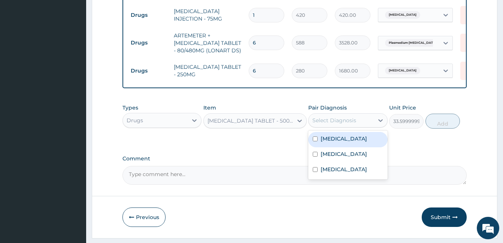
click at [349, 124] on div "Select Diagnosis" at bounding box center [334, 120] width 44 height 7
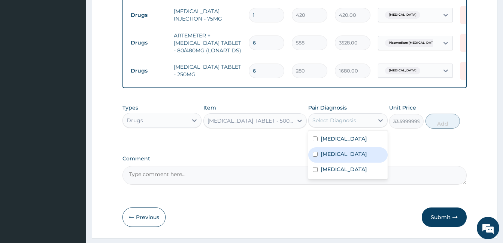
click at [335, 158] on label "Plasmodium vivax malaria without complication" at bounding box center [344, 154] width 46 height 7
checkbox input "true"
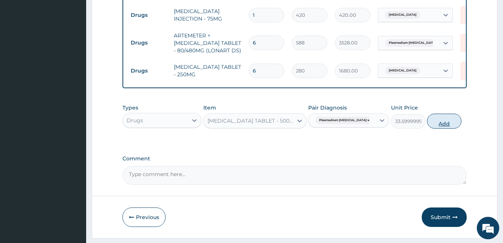
click at [434, 128] on button "Add" at bounding box center [444, 121] width 34 height 15
type input "0"
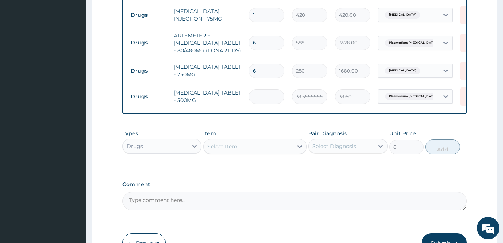
type input "0.00"
type input "8"
type input "268.80"
type input "0.00"
type input "1"
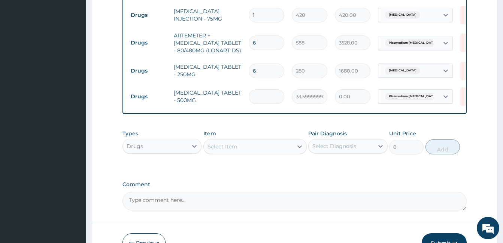
type input "33.60"
type input "18"
type input "604.80"
type input "18"
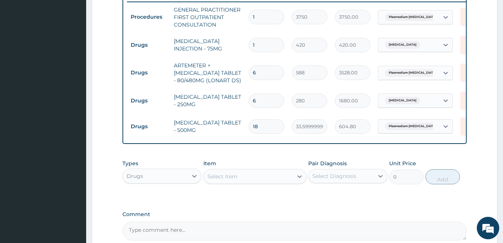
scroll to position [378, 0]
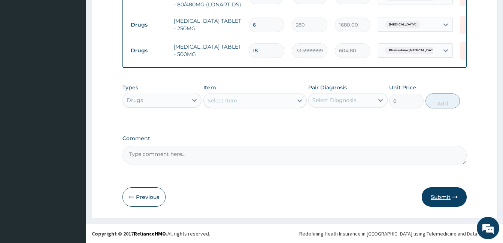
click at [448, 195] on button "Submit" at bounding box center [444, 197] width 45 height 19
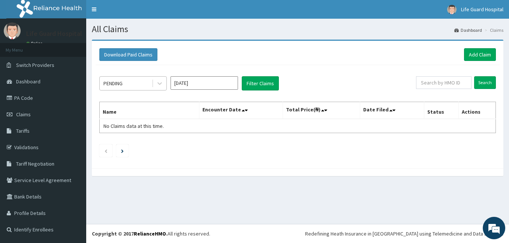
click at [149, 82] on div "PENDING" at bounding box center [126, 84] width 52 height 12
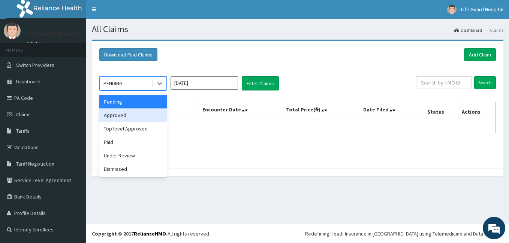
click at [132, 116] on div "Approved" at bounding box center [132, 115] width 67 height 13
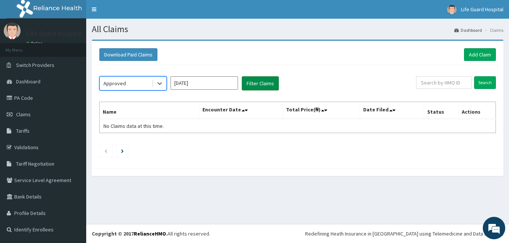
click at [255, 82] on button "Filter Claims" at bounding box center [260, 83] width 37 height 14
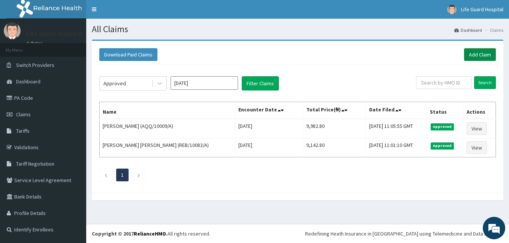
click at [480, 57] on link "Add Claim" at bounding box center [480, 54] width 32 height 13
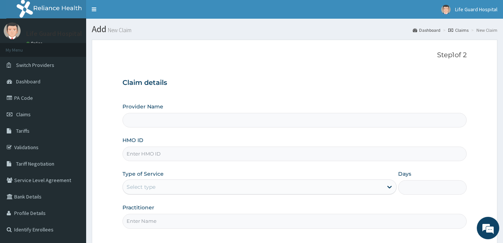
type input "Life Guard Hospital"
click at [193, 152] on input "HMO ID" at bounding box center [294, 154] width 344 height 15
type input "GM"
click at [43, 96] on link "PA Code" at bounding box center [43, 98] width 86 height 16
click at [179, 152] on input "[MEDICAL_DATA]" at bounding box center [294, 154] width 344 height 15
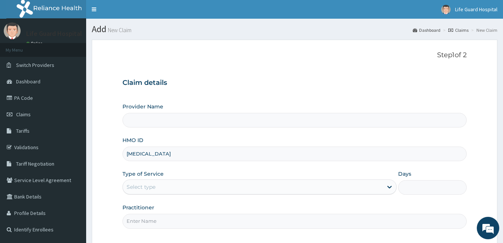
click at [179, 152] on input "bronchopneumonia" at bounding box center [294, 154] width 344 height 15
type input "Life Guard Hospital"
click at [179, 152] on input "bronchopneumonia" at bounding box center [294, 154] width 344 height 15
type input "GMT/10027/A"
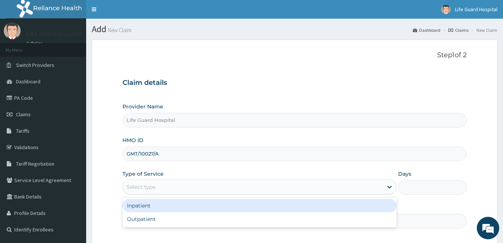
click at [157, 184] on div "Select type" at bounding box center [253, 187] width 260 height 12
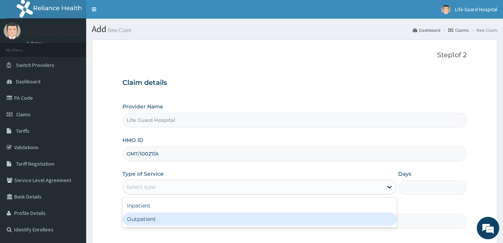
click at [146, 216] on div "Outpatient" at bounding box center [259, 219] width 274 height 13
type input "1"
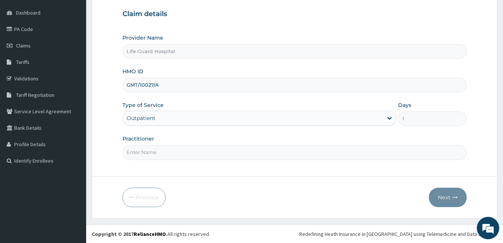
scroll to position [69, 0]
click at [199, 154] on input "Practitioner" at bounding box center [294, 152] width 344 height 15
drag, startPoint x: 166, startPoint y: 145, endPoint x: 163, endPoint y: 152, distance: 7.2
click at [163, 152] on input "DOCTOR OLABODE" at bounding box center [294, 152] width 344 height 15
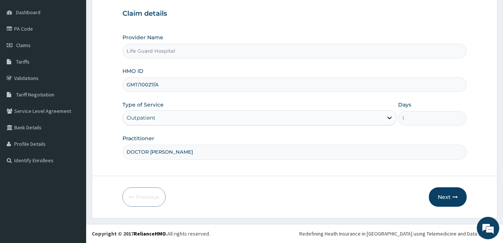
click at [163, 152] on input "DOCTOR OLABODE" at bounding box center [294, 152] width 344 height 15
type input "DOCTOR ODULEYE"
click at [452, 197] on button "Next" at bounding box center [448, 197] width 38 height 19
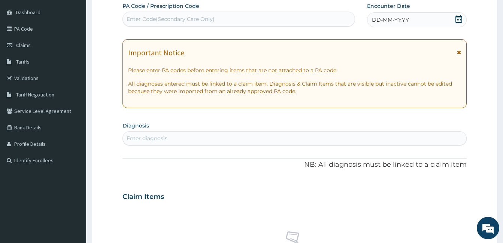
click at [427, 17] on div "DD-MM-YYYY" at bounding box center [417, 19] width 100 height 15
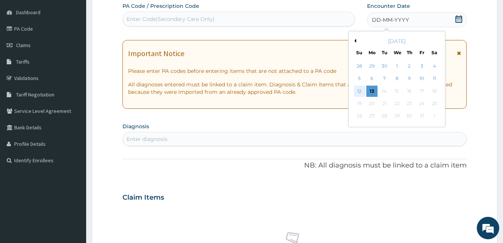
click at [359, 91] on div "12" at bounding box center [359, 91] width 11 height 11
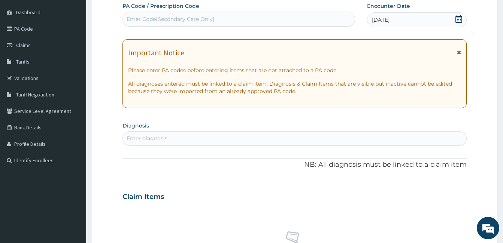
click at [223, 135] on div "Enter diagnosis" at bounding box center [294, 139] width 343 height 12
type input "AGU"
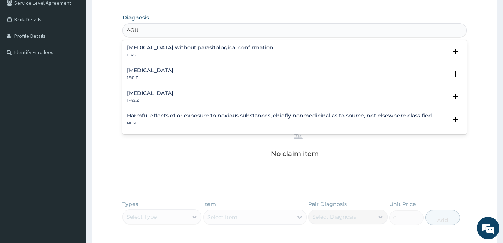
scroll to position [162, 0]
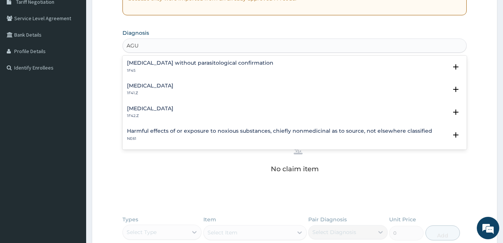
click at [219, 104] on div "Plasmodium malariae malaria without complication 1F42.Z Select Status Query Que…" at bounding box center [294, 114] width 344 height 23
click at [173, 112] on div "Plasmodium malariae malaria without complication 1F42.Z" at bounding box center [150, 112] width 46 height 13
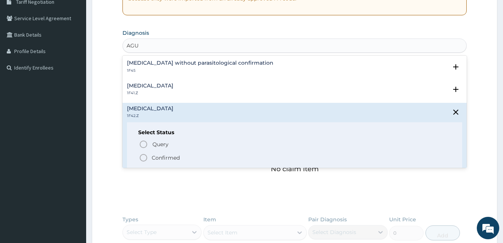
click at [169, 159] on p "Confirmed" at bounding box center [166, 157] width 28 height 7
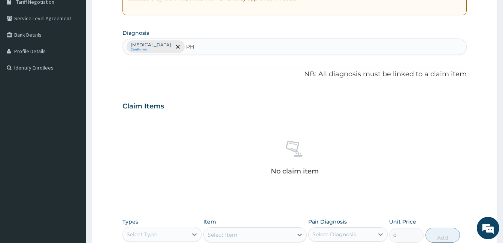
type input "P"
type input "COLD"
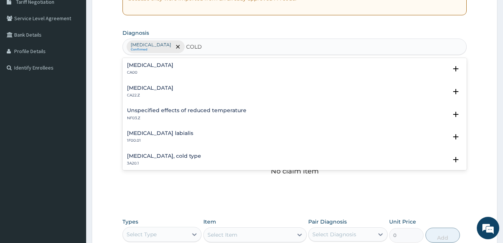
click at [162, 67] on h4 "Acute nasopharyngitis" at bounding box center [150, 66] width 46 height 6
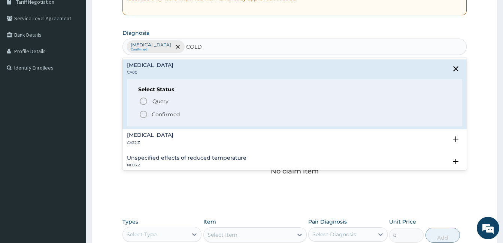
click at [155, 119] on span "Confirmed" at bounding box center [295, 114] width 312 height 9
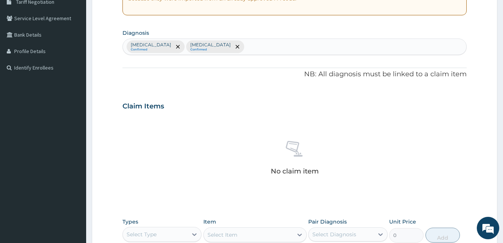
scroll to position [297, 0]
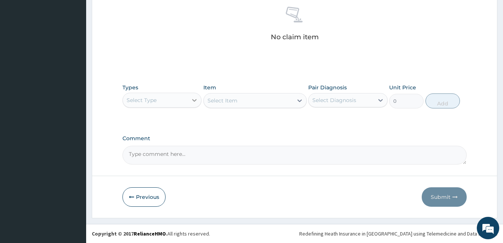
click at [191, 100] on icon at bounding box center [194, 100] width 7 height 7
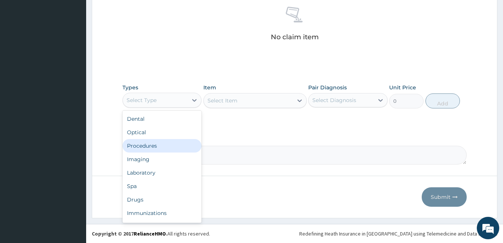
click at [155, 148] on div "Procedures" at bounding box center [161, 145] width 79 height 13
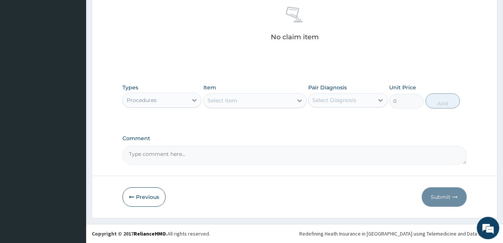
click at [295, 98] on div at bounding box center [299, 100] width 13 height 13
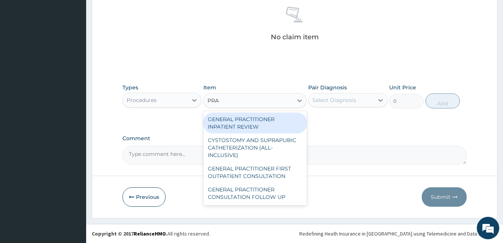
type input "PRAC"
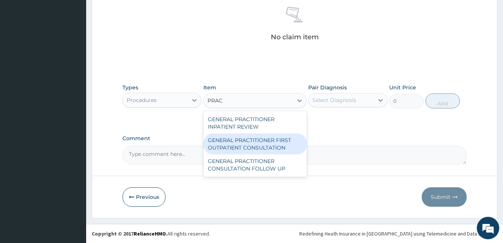
click at [261, 147] on div "GENERAL PRACTITIONER FIRST OUTPATIENT CONSULTATION" at bounding box center [254, 144] width 103 height 21
type input "3750"
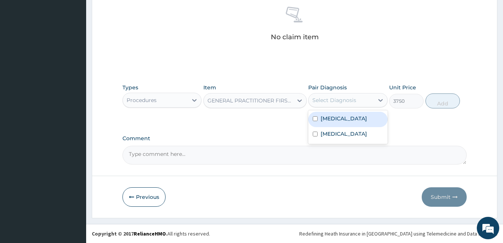
click at [339, 97] on div "Select Diagnosis" at bounding box center [334, 100] width 44 height 7
click at [332, 121] on label "Plasmodium malariae malaria without complication" at bounding box center [344, 118] width 46 height 7
checkbox input "true"
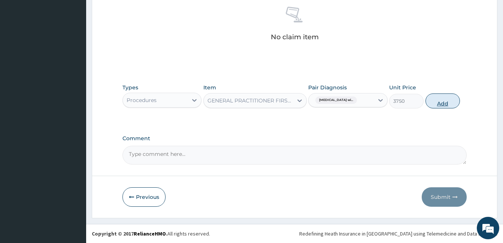
click at [429, 96] on button "Add" at bounding box center [442, 101] width 34 height 15
type input "0"
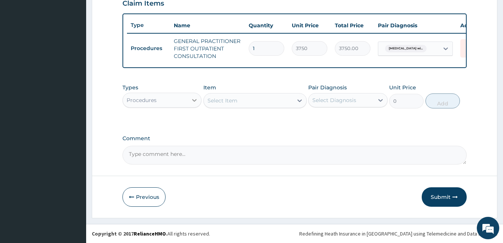
scroll to position [271, 0]
click at [175, 99] on div "Procedures" at bounding box center [155, 100] width 65 height 12
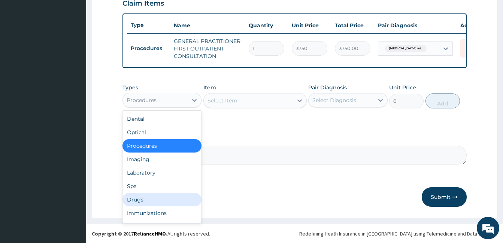
click at [138, 204] on div "Drugs" at bounding box center [161, 199] width 79 height 13
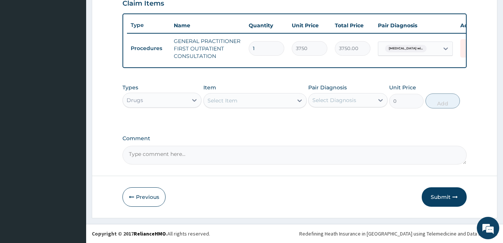
click at [276, 98] on div "Select Item" at bounding box center [248, 101] width 89 height 12
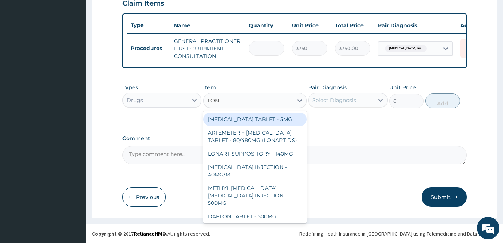
type input "LONA"
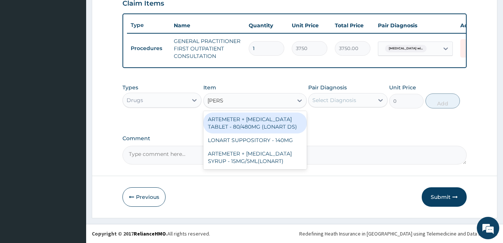
click at [254, 128] on div "ARTEMETER + [MEDICAL_DATA] TABLET - 80/480MG (LONART DS)" at bounding box center [254, 123] width 103 height 21
type input "588"
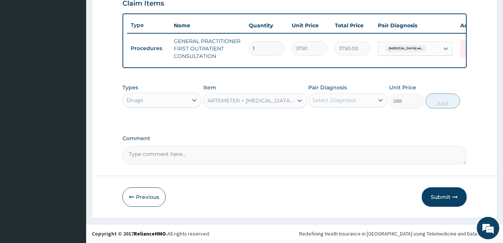
click at [336, 92] on div "Pair Diagnosis Select Diagnosis" at bounding box center [347, 96] width 79 height 25
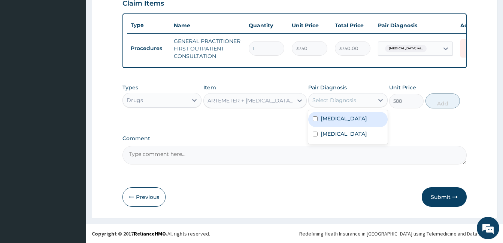
click at [331, 104] on div "Select Diagnosis" at bounding box center [341, 100] width 65 height 12
click at [323, 122] on label "Plasmodium malariae malaria without complication" at bounding box center [344, 118] width 46 height 7
checkbox input "true"
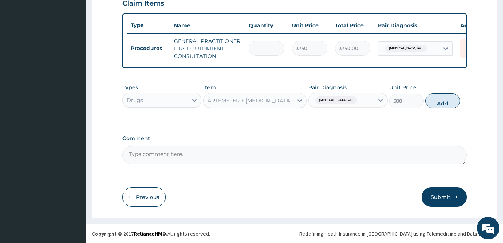
click at [424, 107] on div "Types Drugs Item ARTEMETER + LUMEFANTRINE TABLET - 80/480MG (LONART DS) Pair Di…" at bounding box center [294, 96] width 344 height 32
click at [433, 104] on button "Add" at bounding box center [442, 101] width 34 height 15
type input "0"
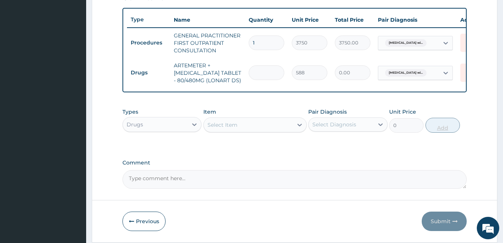
type input "6"
type input "3528.00"
type input "6"
click at [280, 127] on div "Select Item" at bounding box center [248, 125] width 89 height 12
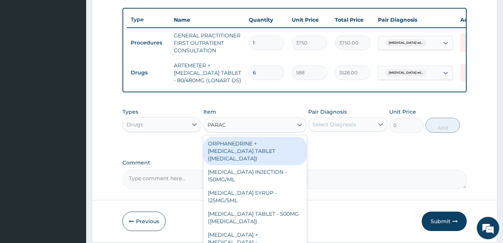
type input "PARACE"
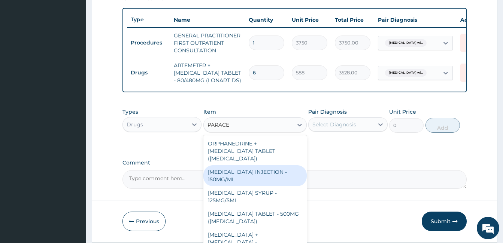
scroll to position [79, 0]
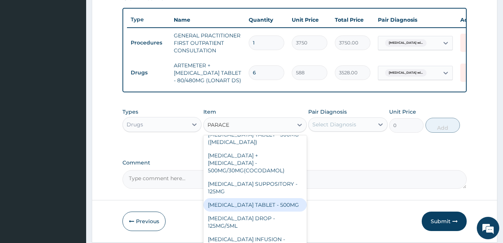
click at [254, 206] on div "[MEDICAL_DATA] TABLET - 500MG" at bounding box center [254, 204] width 103 height 13
type input "33.599999999999994"
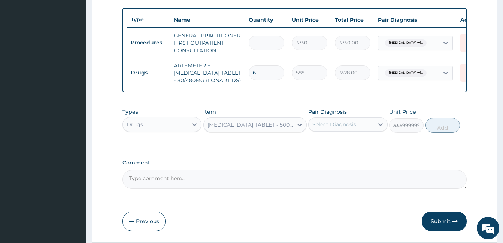
click at [348, 128] on div "Select Diagnosis" at bounding box center [334, 124] width 44 height 7
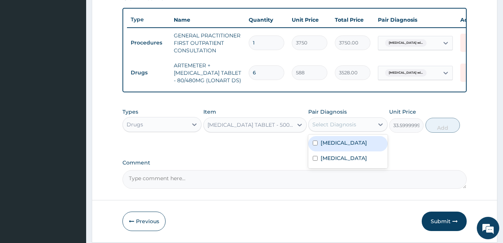
click at [331, 152] on div "Plasmodium malariae malaria without complication" at bounding box center [347, 143] width 79 height 15
checkbox input "true"
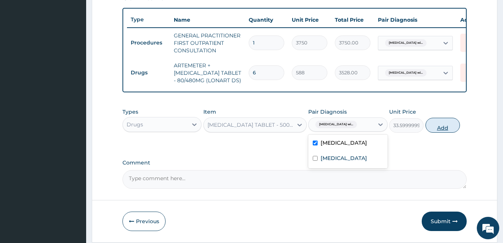
click at [440, 129] on button "Add" at bounding box center [442, 125] width 34 height 15
type input "0"
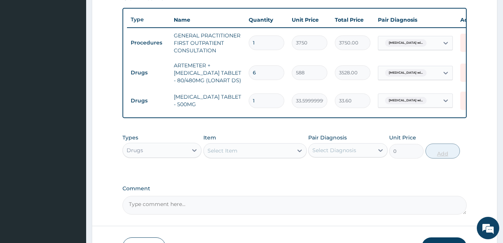
type input "18"
type input "604.80"
type input "18"
click at [227, 154] on div "Select Item" at bounding box center [222, 150] width 30 height 7
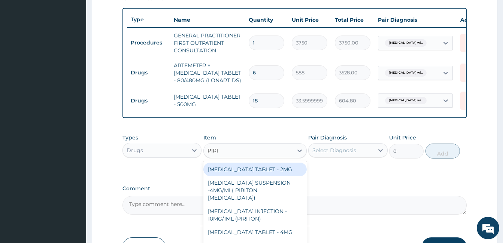
type input "PIRIT"
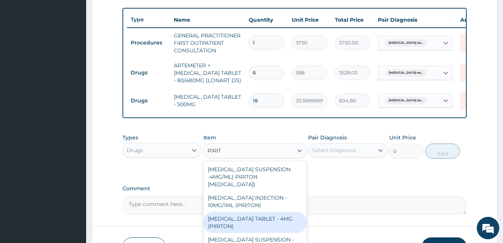
click at [240, 222] on div "[MEDICAL_DATA] TABLET - 4MG (PIRITON)" at bounding box center [254, 222] width 103 height 21
type input "22.4"
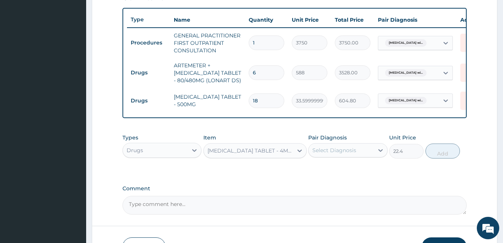
click at [364, 151] on div "Select Diagnosis" at bounding box center [341, 151] width 65 height 12
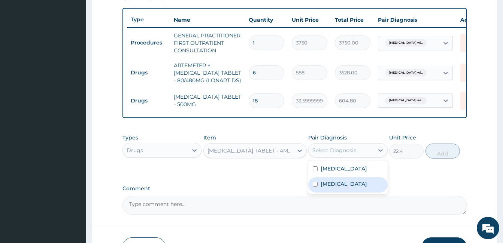
click at [344, 188] on label "Acute nasopharyngitis" at bounding box center [344, 184] width 46 height 7
checkbox input "true"
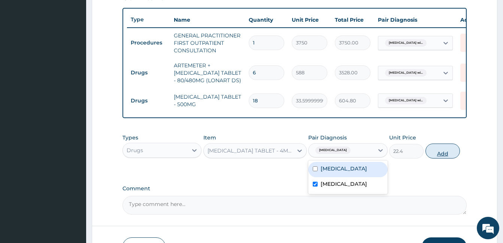
click at [445, 156] on button "Add" at bounding box center [442, 151] width 34 height 15
type input "0"
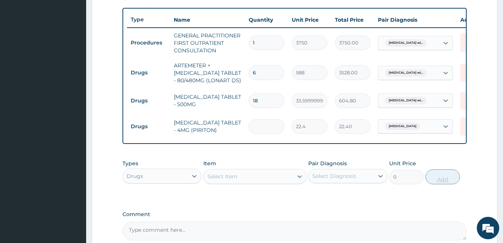
type input "0.00"
type input "5"
type input "112.00"
type input "5"
click at [270, 183] on div "Select Item" at bounding box center [248, 177] width 89 height 12
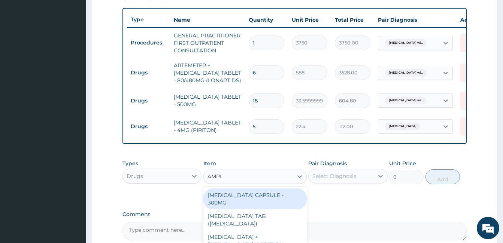
type input "AMPIC"
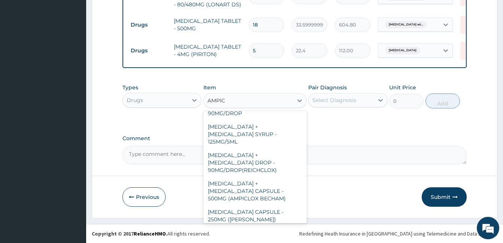
scroll to position [232, 0]
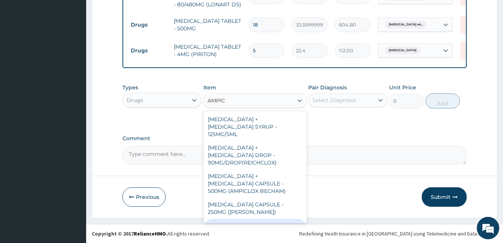
click at [261, 219] on div "[MEDICAL_DATA] + [MEDICAL_DATA] INJECTION - 500MG ([PERSON_NAME])" at bounding box center [254, 233] width 103 height 28
type input "2240"
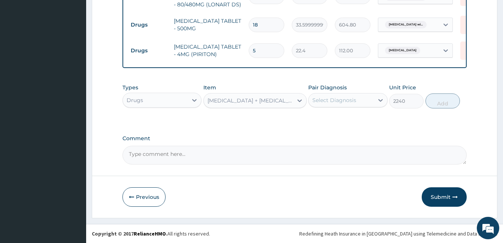
click at [245, 100] on div "[MEDICAL_DATA] + [MEDICAL_DATA] INJECTION - 500MG ([PERSON_NAME])" at bounding box center [250, 100] width 86 height 7
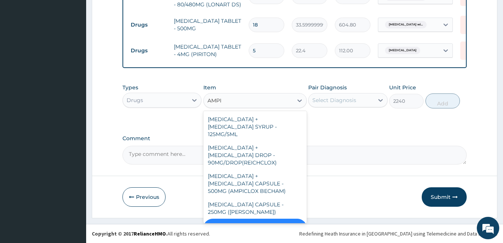
type input "AMPIC"
type input "168"
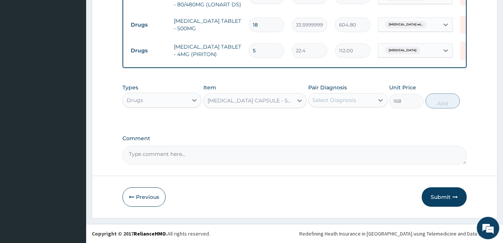
click at [273, 105] on div "[MEDICAL_DATA] CAPSULE - 500MG" at bounding box center [248, 101] width 89 height 12
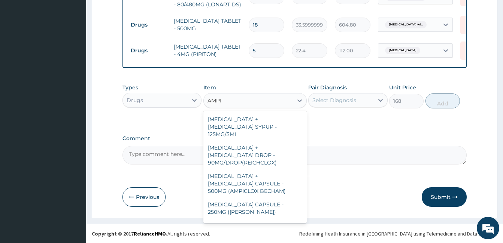
type input "AMPIC"
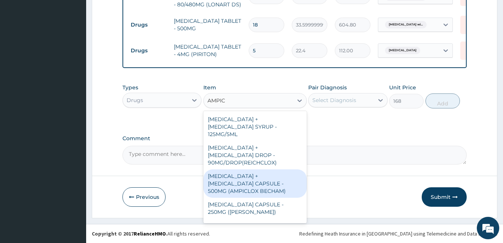
click at [257, 170] on div "[MEDICAL_DATA] + [MEDICAL_DATA] CAPSULE - 500MG (AMPICLOX BECHAM)" at bounding box center [254, 184] width 103 height 28
type input "1680"
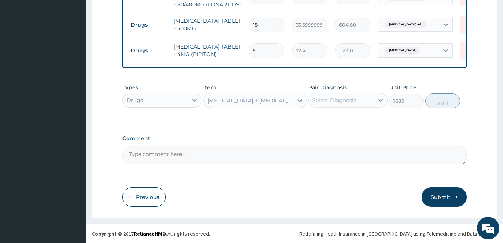
click at [292, 97] on div "[MEDICAL_DATA] + [MEDICAL_DATA] CAPSULE - 500MG (AMPICLOX BECHAM)" at bounding box center [250, 100] width 86 height 7
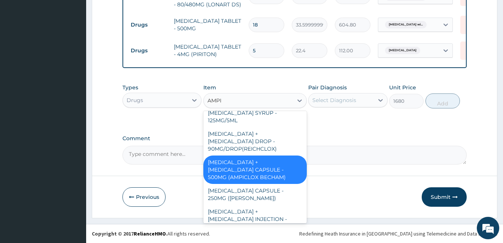
scroll to position [156, 0]
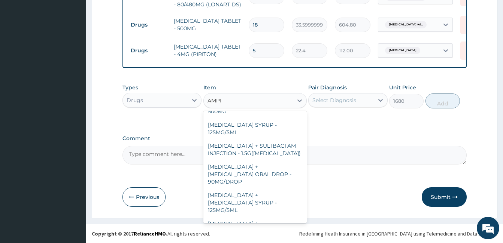
type input "AMPIC"
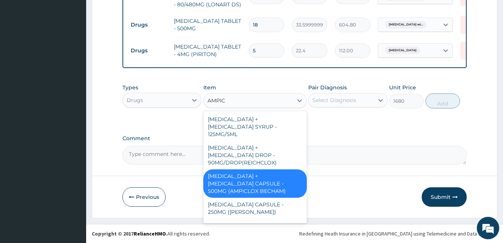
type input "168"
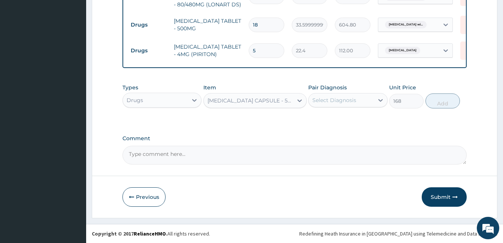
click at [340, 104] on div "Select Diagnosis" at bounding box center [334, 100] width 44 height 7
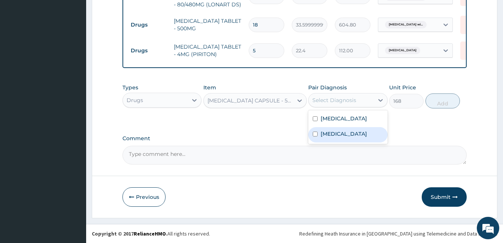
click at [328, 138] on label "Acute nasopharyngitis" at bounding box center [344, 133] width 46 height 7
checkbox input "true"
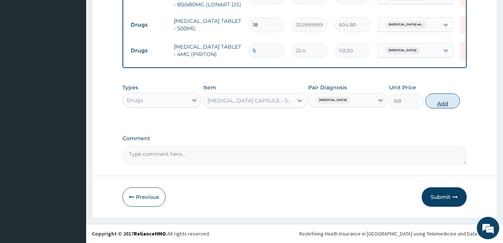
click at [440, 101] on button "Add" at bounding box center [442, 101] width 34 height 15
type input "0"
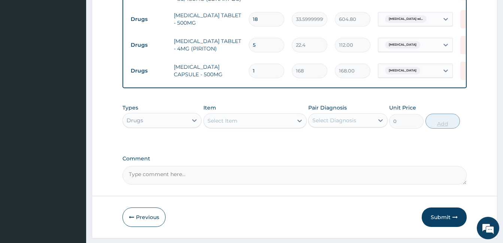
type input "0.00"
type input "2"
type input "336.00"
type input "20"
type input "3360.00"
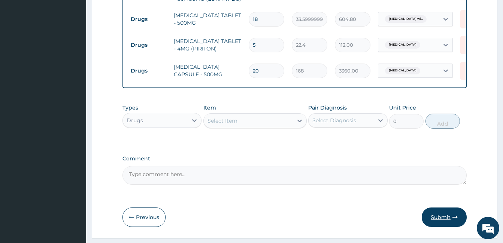
type input "20"
click at [443, 226] on button "Submit" at bounding box center [444, 217] width 45 height 19
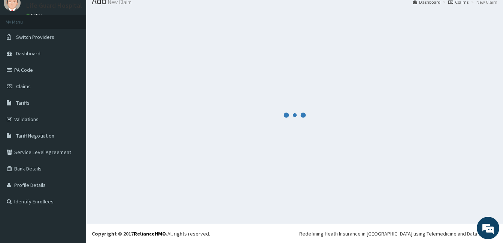
scroll to position [28, 0]
click at [443, 226] on footer "Redefining Heath Insurance in Africa using Telemedicine and Data Science! Copyr…" at bounding box center [294, 233] width 417 height 19
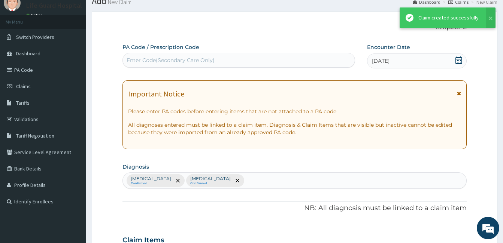
scroll to position [352, 0]
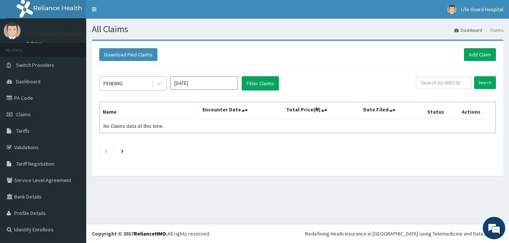
click at [133, 90] on div "PENDING" at bounding box center [132, 83] width 67 height 14
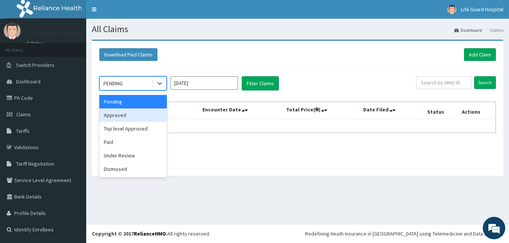
click at [123, 116] on div "Approved" at bounding box center [132, 115] width 67 height 13
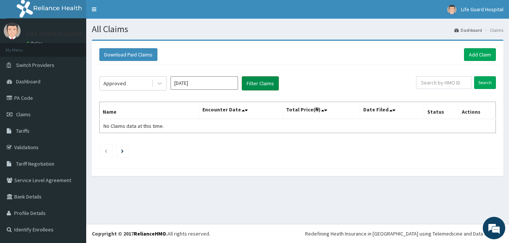
click at [245, 90] on button "Filter Claims" at bounding box center [260, 83] width 37 height 14
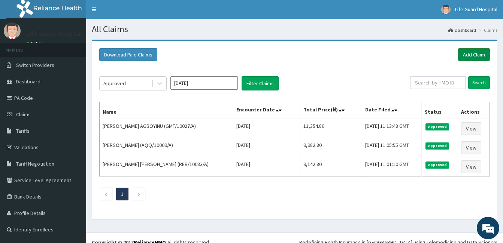
click at [472, 54] on link "Add Claim" at bounding box center [474, 54] width 32 height 13
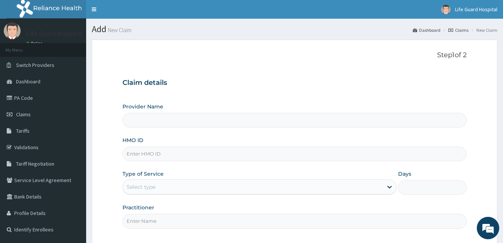
click at [189, 151] on input "HMO ID" at bounding box center [294, 154] width 344 height 15
type input "Life Guard Hospital"
type input "CMX/10010/A"
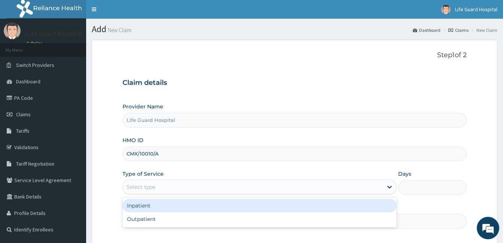
click at [148, 192] on div "Select type" at bounding box center [253, 187] width 260 height 12
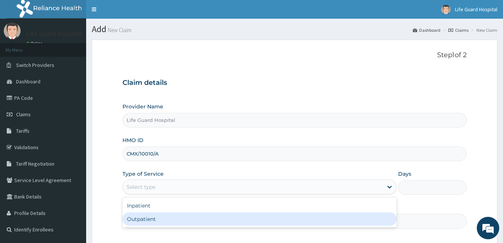
click at [140, 224] on div "Outpatient" at bounding box center [259, 219] width 274 height 13
type input "1"
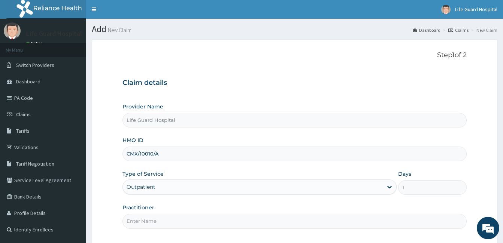
click at [140, 224] on input "Practitioner" at bounding box center [294, 221] width 344 height 15
type input "DOCTOR ODULEYE"
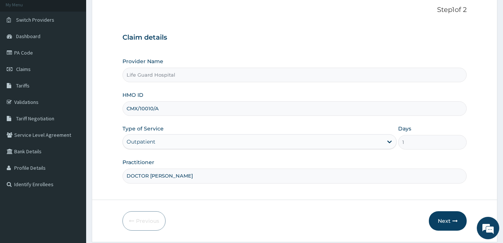
scroll to position [69, 0]
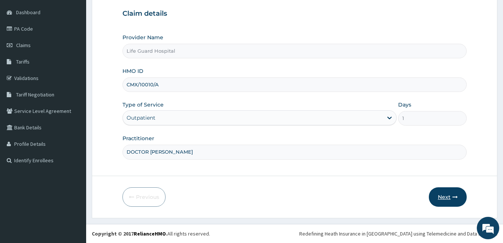
click at [458, 200] on button "Next" at bounding box center [448, 197] width 38 height 19
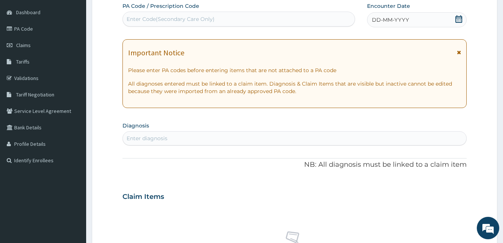
click at [404, 18] on span "DD-MM-YYYY" at bounding box center [390, 19] width 37 height 7
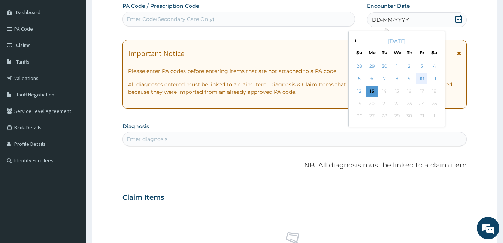
click at [424, 77] on div "10" at bounding box center [421, 78] width 11 height 11
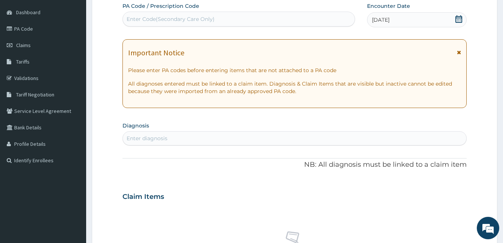
click at [211, 131] on section "Diagnosis Enter diagnosis" at bounding box center [294, 132] width 344 height 25
click at [201, 136] on div "Enter diagnosis" at bounding box center [294, 139] width 343 height 12
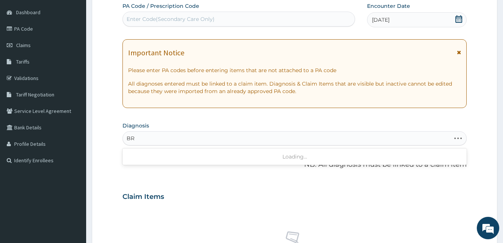
type input "B"
type input "C"
type input "M"
type input "ATTACK"
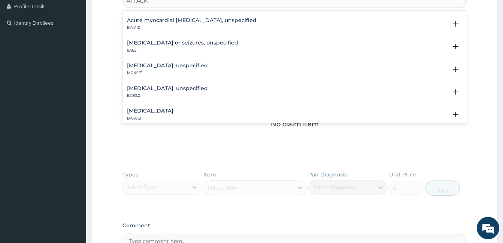
scroll to position [13, 0]
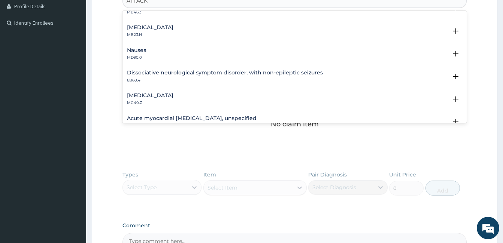
click at [175, 28] on div "Panic attack MB23.H" at bounding box center [294, 31] width 335 height 13
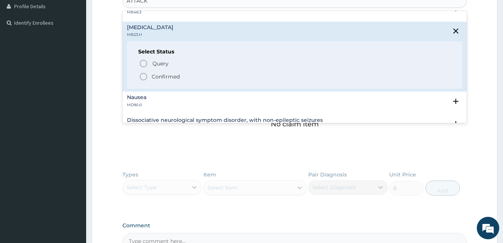
click at [142, 78] on icon "status option filled" at bounding box center [143, 76] width 9 height 9
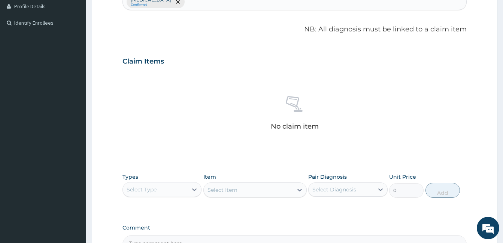
click at [186, 192] on div "Select Type" at bounding box center [155, 190] width 65 height 12
click at [163, 233] on div "Procedures" at bounding box center [161, 235] width 79 height 13
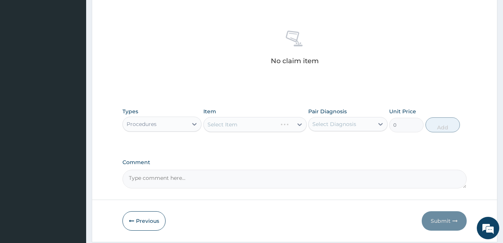
scroll to position [297, 0]
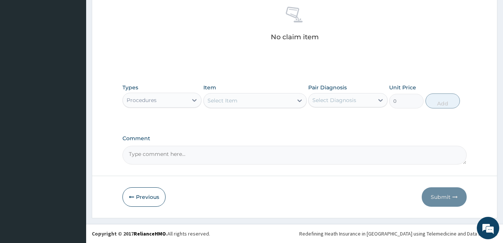
click at [238, 106] on div "Select Item" at bounding box center [248, 101] width 89 height 12
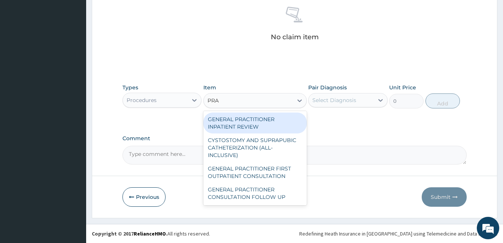
type input "PRAC"
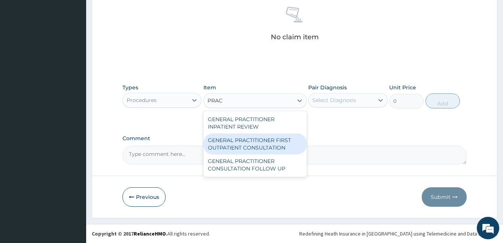
click at [244, 146] on div "GENERAL PRACTITIONER FIRST OUTPATIENT CONSULTATION" at bounding box center [254, 144] width 103 height 21
type input "3750"
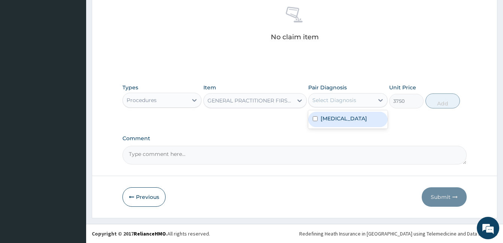
click at [366, 96] on div "Select Diagnosis" at bounding box center [341, 100] width 65 height 12
click at [349, 113] on div "Panic attack" at bounding box center [347, 119] width 79 height 15
checkbox input "true"
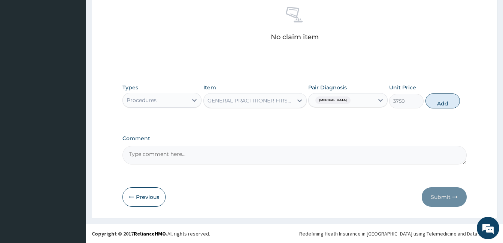
click at [452, 107] on button "Add" at bounding box center [442, 101] width 34 height 15
type input "0"
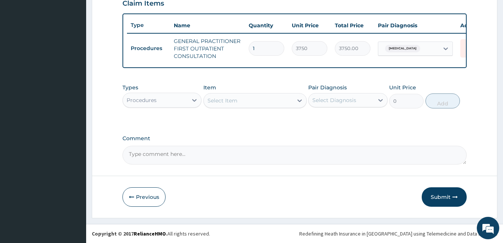
click at [239, 102] on div "Select Item" at bounding box center [248, 101] width 89 height 12
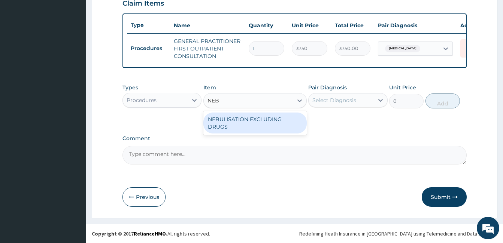
type input "NEBU"
click at [237, 118] on div "NEBULISATION EXCLUDING DRUGS" at bounding box center [254, 123] width 103 height 21
type input "3750"
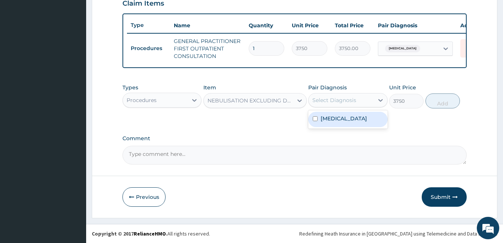
click at [357, 101] on div "Select Diagnosis" at bounding box center [341, 100] width 65 height 12
click at [344, 117] on label "Panic attack" at bounding box center [344, 118] width 46 height 7
checkbox input "true"
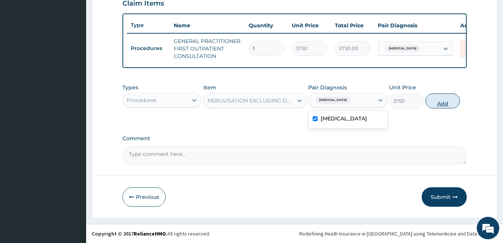
click at [435, 107] on button "Add" at bounding box center [442, 101] width 34 height 15
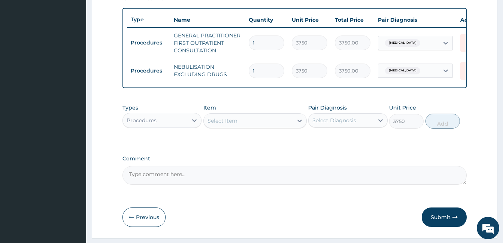
type input "0"
click at [170, 124] on div "Procedures" at bounding box center [155, 121] width 65 height 12
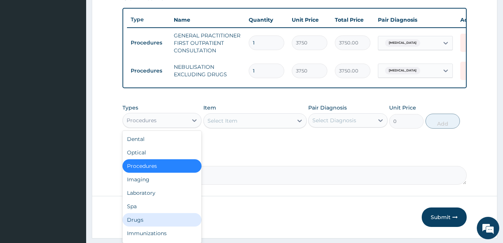
click at [144, 227] on div "Drugs" at bounding box center [161, 219] width 79 height 13
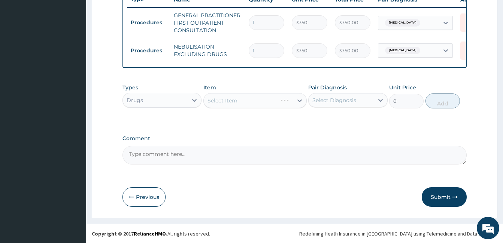
scroll to position [297, 0]
click at [253, 105] on div "Select Item" at bounding box center [248, 101] width 89 height 12
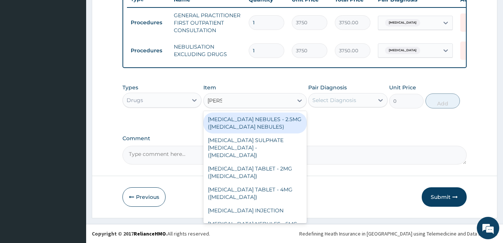
type input "SALBU"
click at [251, 120] on div "SALBUTAMOL NEBULES - 2.5MG (VENTOLIN NEBULES)" at bounding box center [254, 123] width 103 height 21
type input "560"
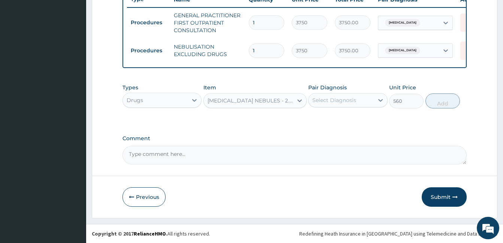
click at [276, 98] on div "SALBUTAMOL NEBULES - 2.5MG (VENTOLIN NEBULES)" at bounding box center [250, 100] width 86 height 7
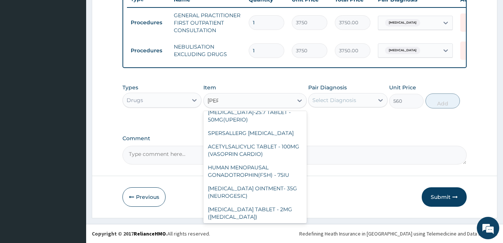
scroll to position [64, 0]
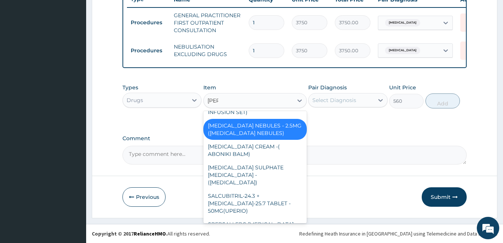
type input "SALB"
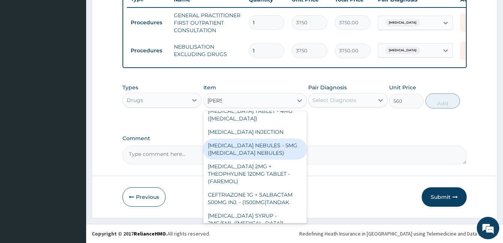
scroll to position [79, 0]
click at [266, 140] on div "SALBUTAMOL NEBULES - 5MG (VENTOLIN NEBULES)" at bounding box center [254, 148] width 103 height 21
type input "840"
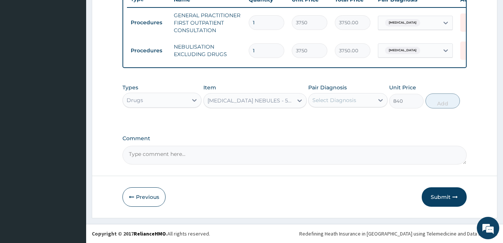
click at [272, 103] on div "SALBUTAMOL NEBULES - 5MG (VENTOLIN NEBULES)" at bounding box center [250, 100] width 86 height 7
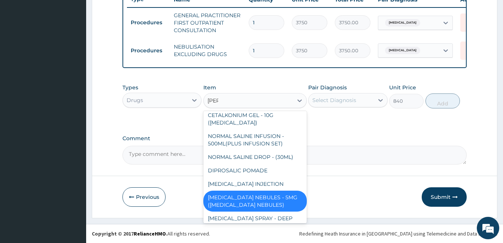
type input "SALB"
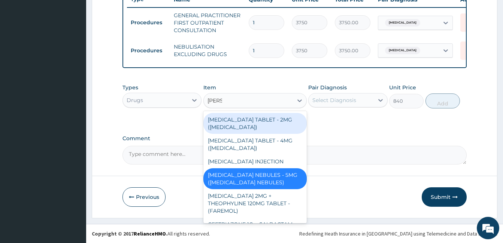
scroll to position [0, 0]
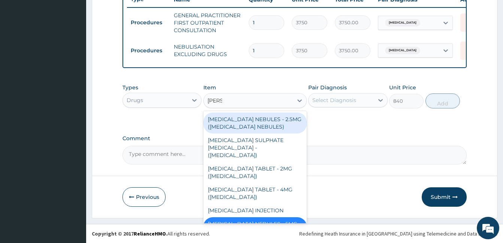
click at [264, 119] on div "SALBUTAMOL NEBULES - 2.5MG (VENTOLIN NEBULES)" at bounding box center [254, 123] width 103 height 21
type input "560"
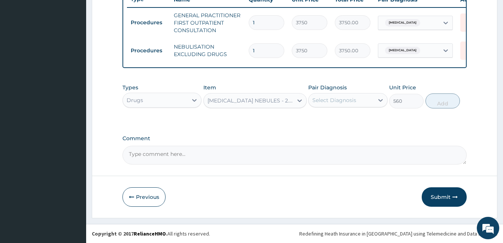
click at [346, 98] on div "Select Diagnosis" at bounding box center [334, 100] width 44 height 7
click at [338, 115] on label "Panic attack" at bounding box center [344, 118] width 46 height 7
click at [362, 122] on div "Panic attack" at bounding box center [347, 119] width 79 height 15
checkbox input "true"
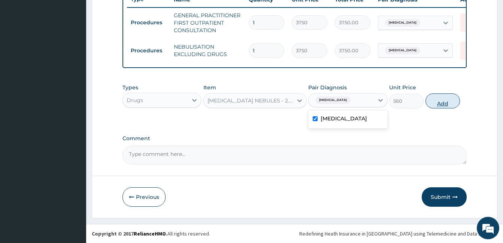
click at [445, 97] on button "Add" at bounding box center [442, 101] width 34 height 15
type input "0"
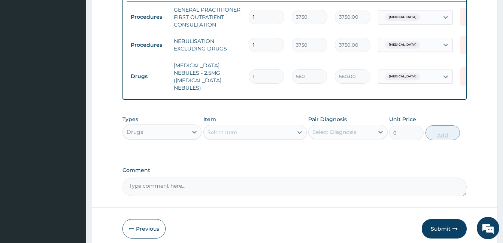
type input "0.00"
type input "2"
type input "1120.00"
type input "2"
click at [245, 129] on div "Select Item" at bounding box center [248, 133] width 89 height 12
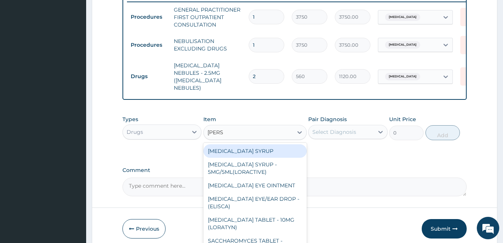
type input "LORAT"
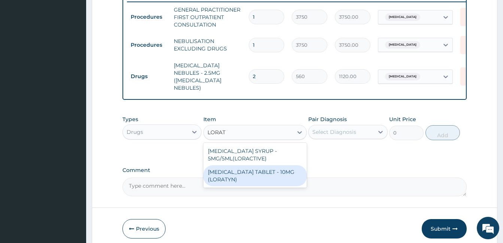
click at [237, 173] on div "LORATADINE TABLET - 10MG (LORATYN)" at bounding box center [254, 176] width 103 height 21
type input "98"
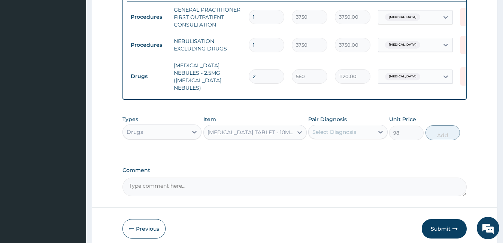
click at [357, 129] on div "Select Diagnosis" at bounding box center [341, 132] width 65 height 12
click at [339, 153] on div "Panic attack" at bounding box center [347, 151] width 79 height 15
checkbox input "true"
click at [448, 132] on button "Add" at bounding box center [442, 132] width 34 height 15
type input "0"
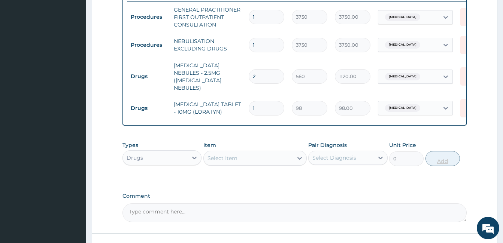
type input "0.00"
type input "5"
type input "490.00"
type input "5"
click at [279, 158] on div "Select Item" at bounding box center [248, 158] width 89 height 12
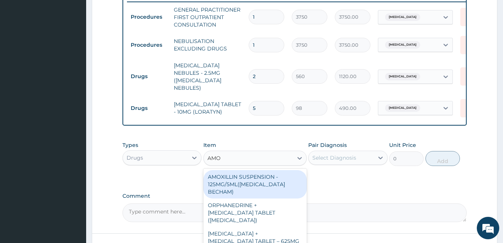
type input "AMOX"
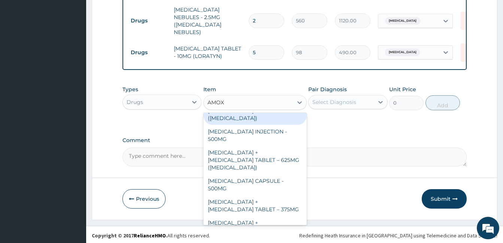
scroll to position [105, 0]
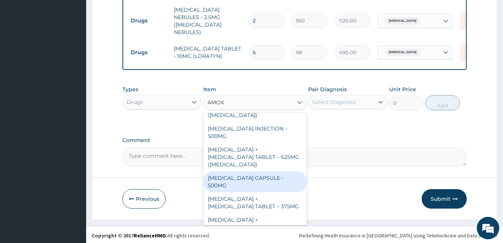
click at [255, 172] on div "AMOXICILLIN CAPSULE - 500MG" at bounding box center [254, 182] width 103 height 21
type input "112"
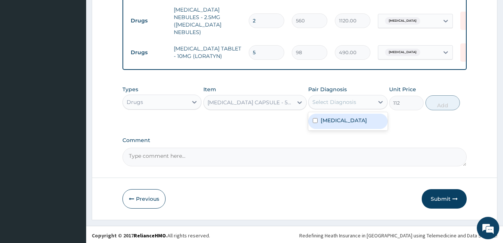
click at [353, 96] on div "Select Diagnosis" at bounding box center [341, 102] width 65 height 12
click at [339, 117] on label "Panic attack" at bounding box center [344, 120] width 46 height 7
checkbox input "true"
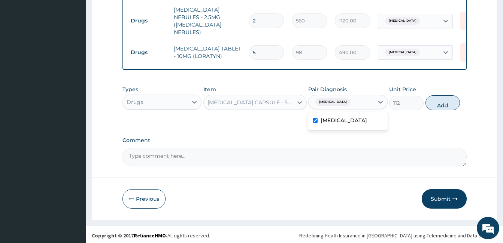
click at [432, 107] on button "Add" at bounding box center [442, 102] width 34 height 15
type input "0"
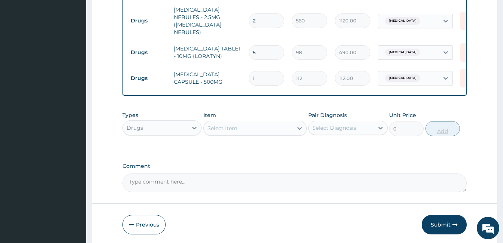
type input "15"
type input "1680.00"
type input "15"
click at [450, 230] on button "Submit" at bounding box center [444, 224] width 45 height 19
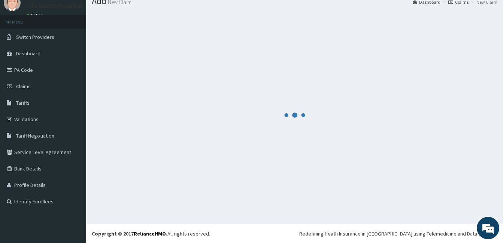
scroll to position [352, 0]
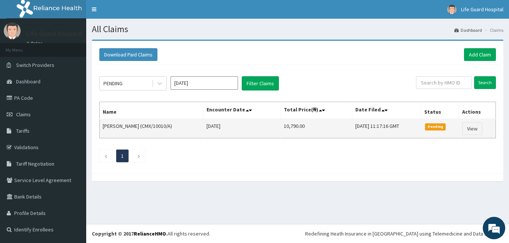
click at [145, 127] on td "[PERSON_NAME] (CMX/10010/A)" at bounding box center [152, 128] width 104 height 19
click at [170, 127] on td "[PERSON_NAME] (CMX/10010/A)" at bounding box center [152, 128] width 104 height 19
drag, startPoint x: 144, startPoint y: 125, endPoint x: 174, endPoint y: 126, distance: 30.0
click at [174, 126] on td "[PERSON_NAME] (CMX/10010/A)" at bounding box center [152, 128] width 104 height 19
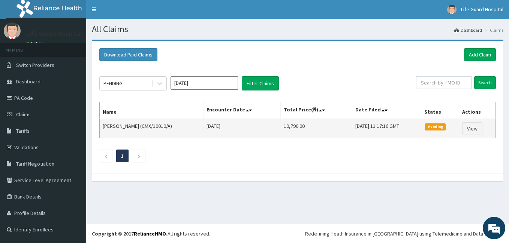
copy td "CMX/10010/A)"
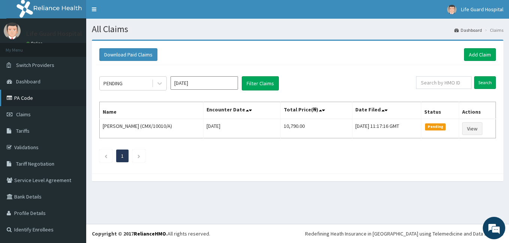
click at [14, 91] on link "PA Code" at bounding box center [43, 98] width 86 height 16
